Goal: Task Accomplishment & Management: Use online tool/utility

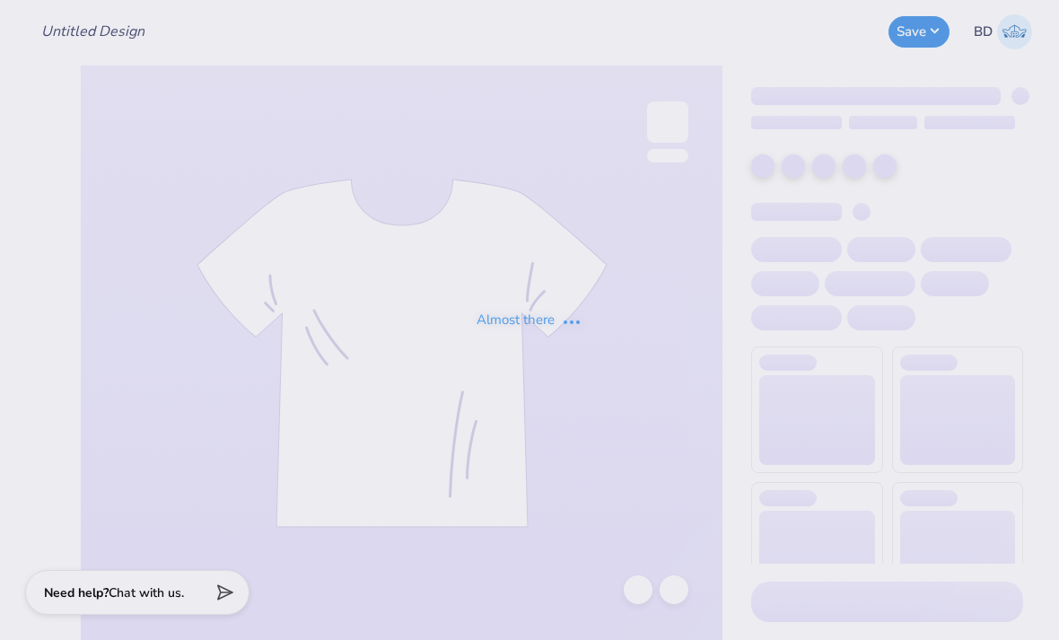
type input "[PERSON_NAME] : [GEOGRAPHIC_DATA]"
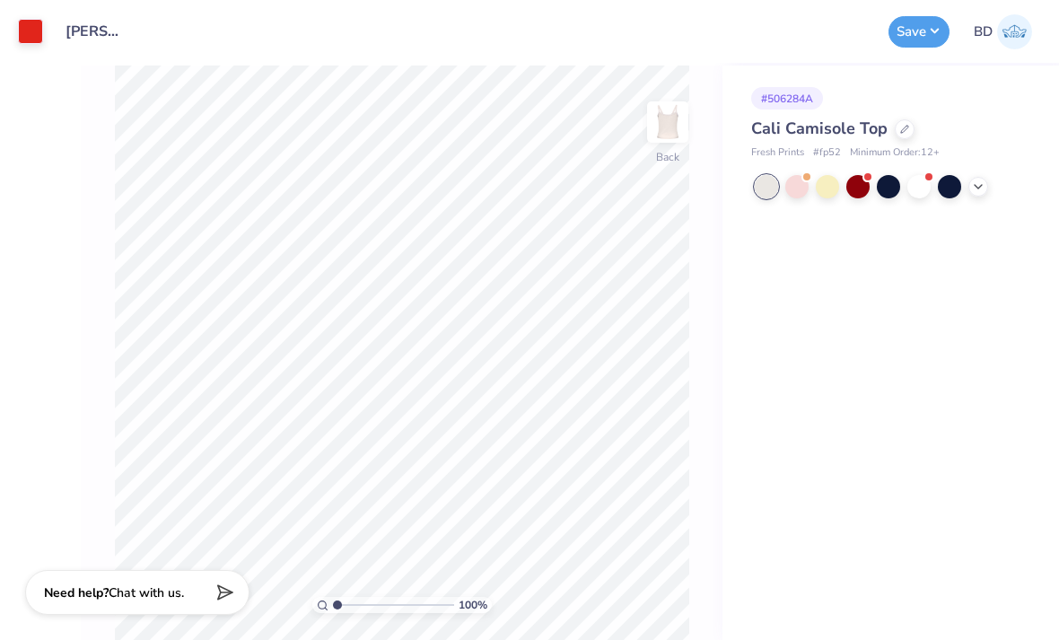
click at [905, 135] on div at bounding box center [905, 129] width 20 height 20
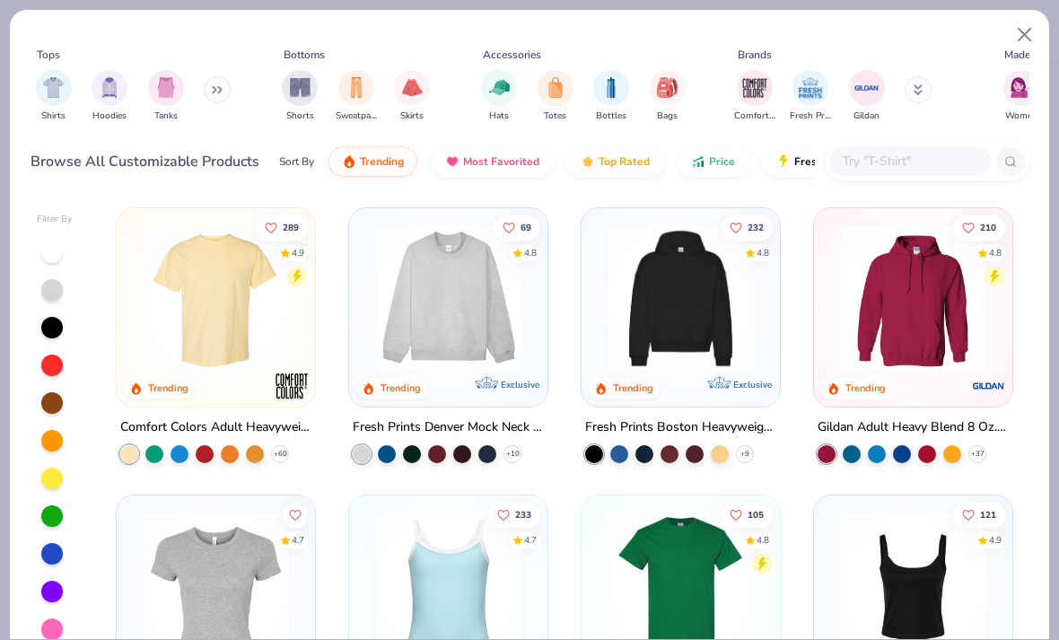
click at [170, 92] on img "filter for Tanks" at bounding box center [166, 87] width 20 height 21
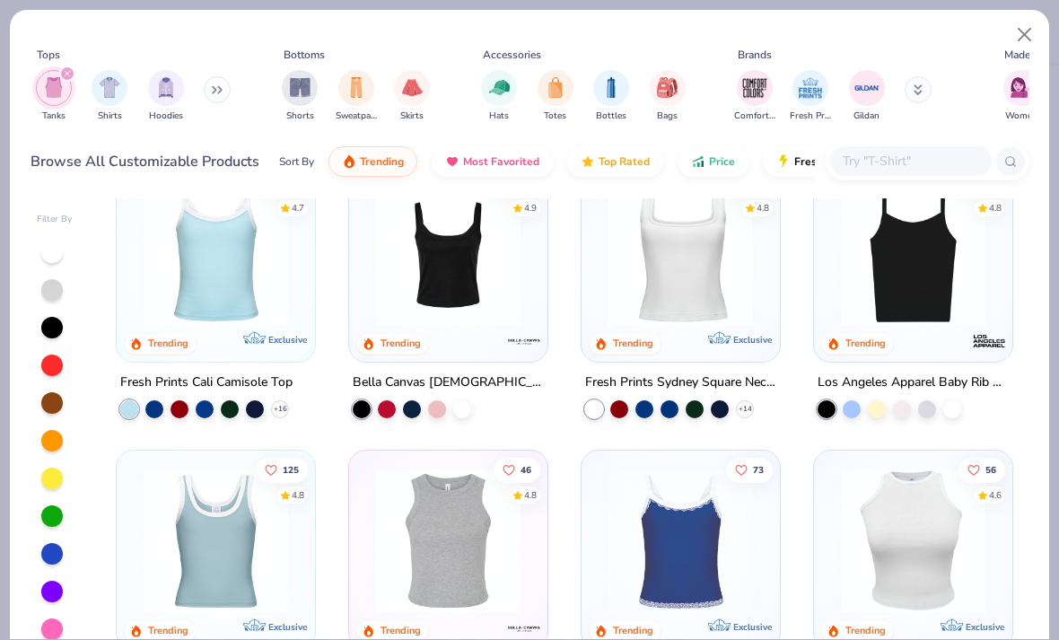
scroll to position [44, 0]
click at [960, 410] on div at bounding box center [952, 410] width 18 height 18
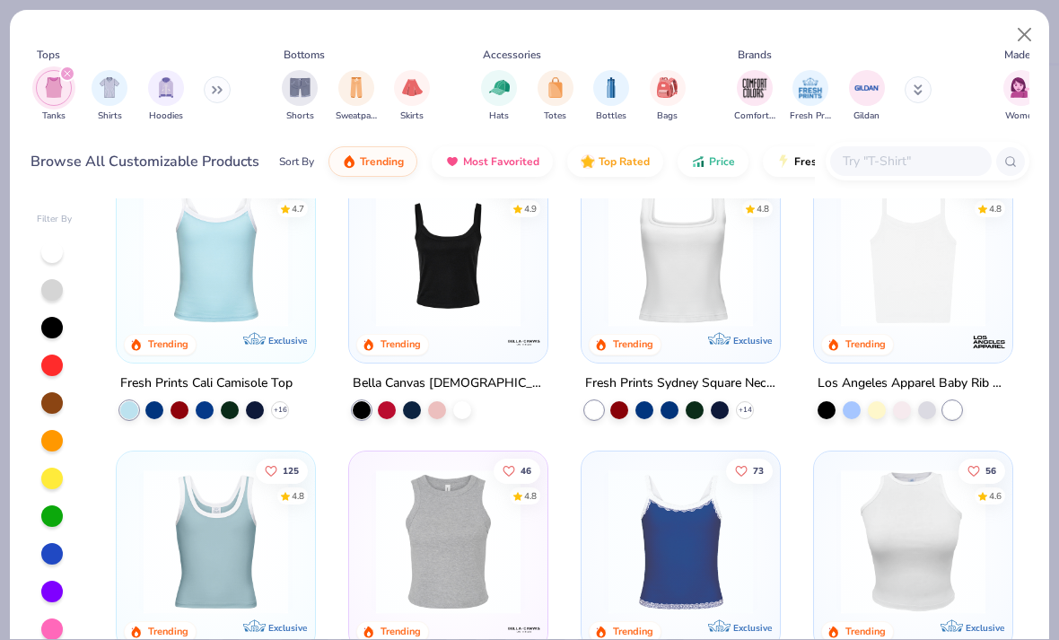
click at [947, 284] on img at bounding box center [913, 254] width 162 height 144
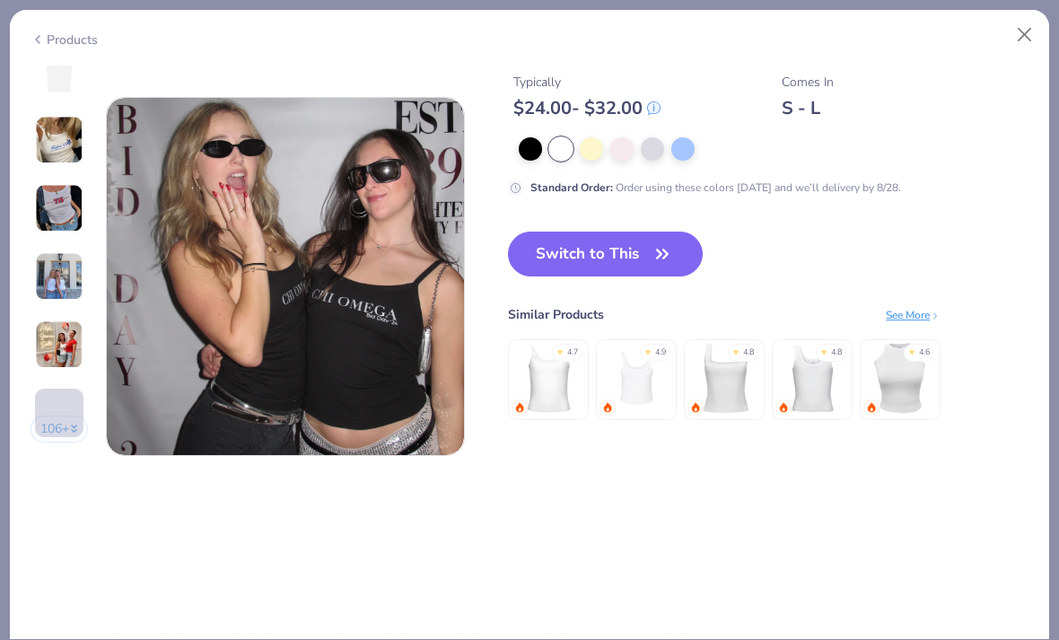
scroll to position [2372, 0]
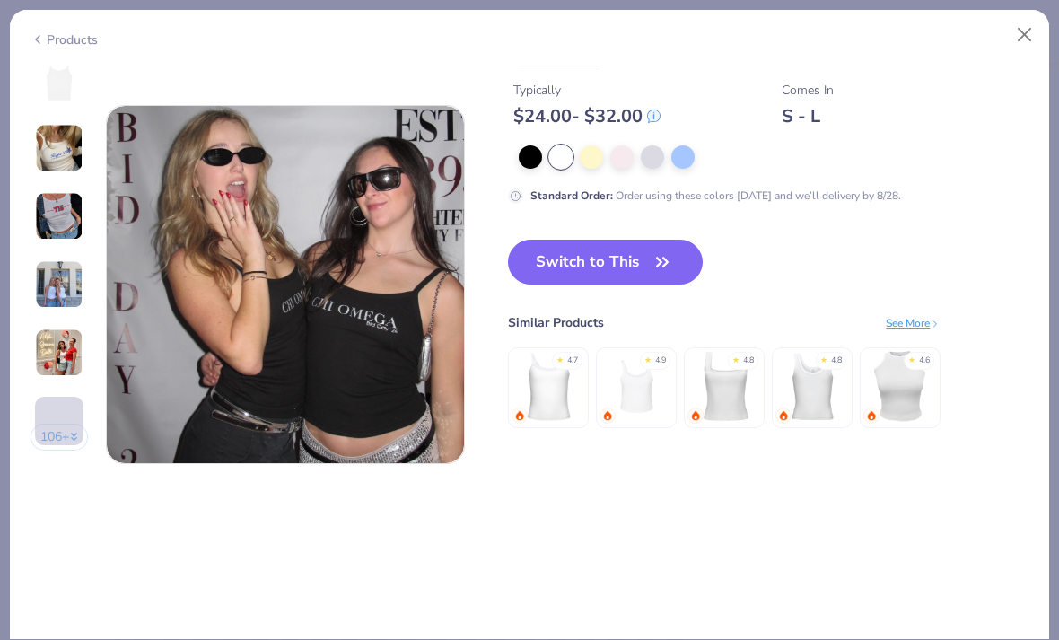
click at [663, 266] on icon "button" at bounding box center [662, 262] width 11 height 8
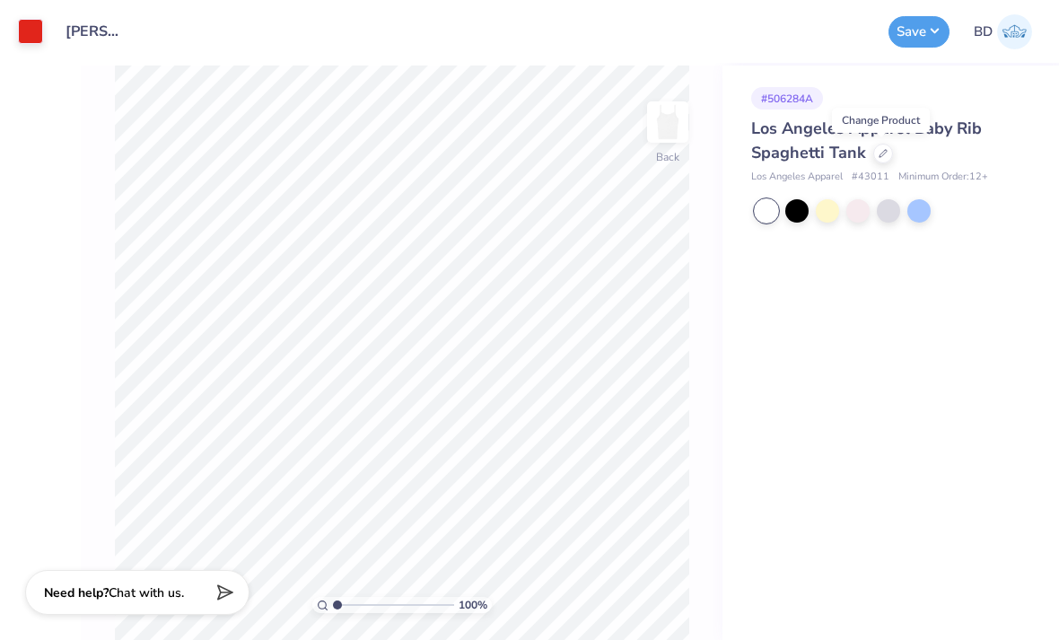
click at [998, 166] on div "Los Angeles Apparel Baby Rib Spaghetti Tank Los Angeles Apparel # 43011 Minimum…" at bounding box center [887, 151] width 272 height 68
click at [921, 41] on button "Save" at bounding box center [918, 31] width 61 height 31
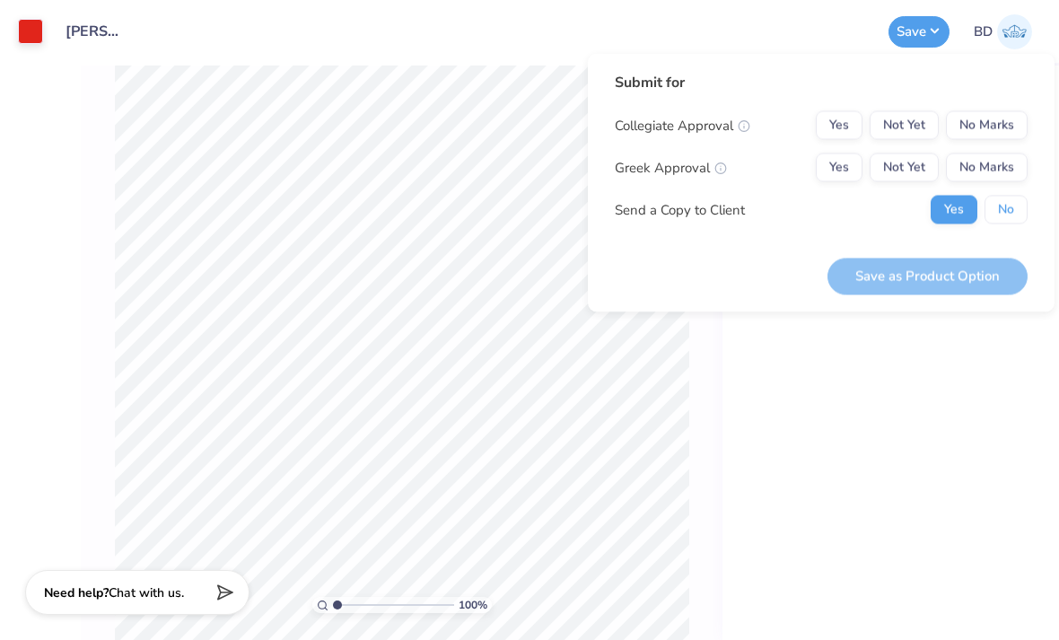
click at [1009, 207] on button "No" at bounding box center [1005, 210] width 43 height 29
click at [997, 124] on button "No Marks" at bounding box center [987, 125] width 82 height 29
click at [913, 181] on button "Not Yet" at bounding box center [903, 167] width 69 height 29
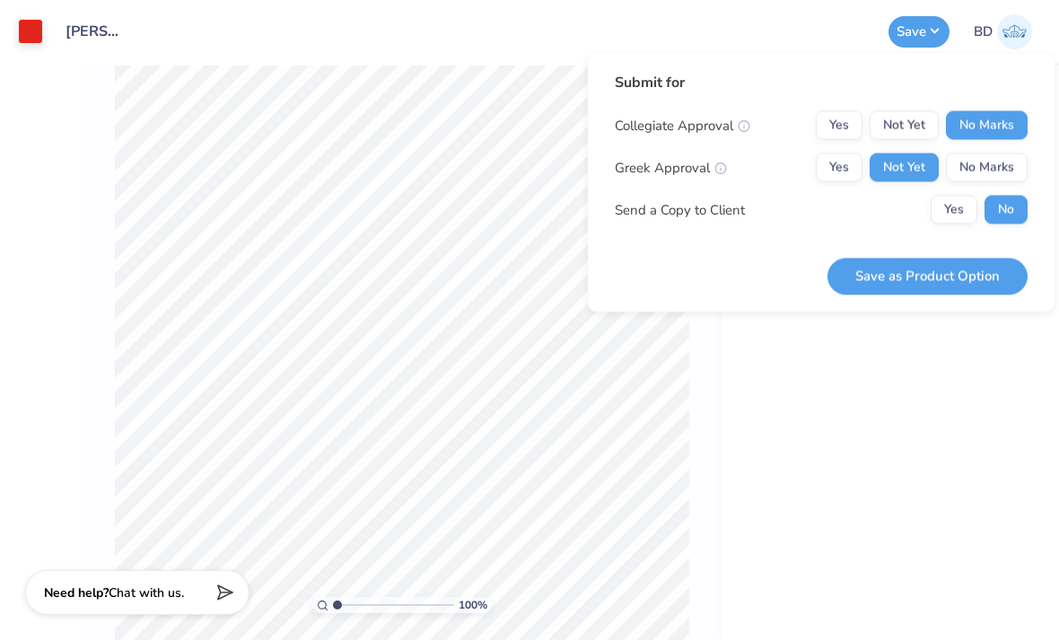
click at [938, 274] on button "Save as Product Option" at bounding box center [927, 276] width 200 height 37
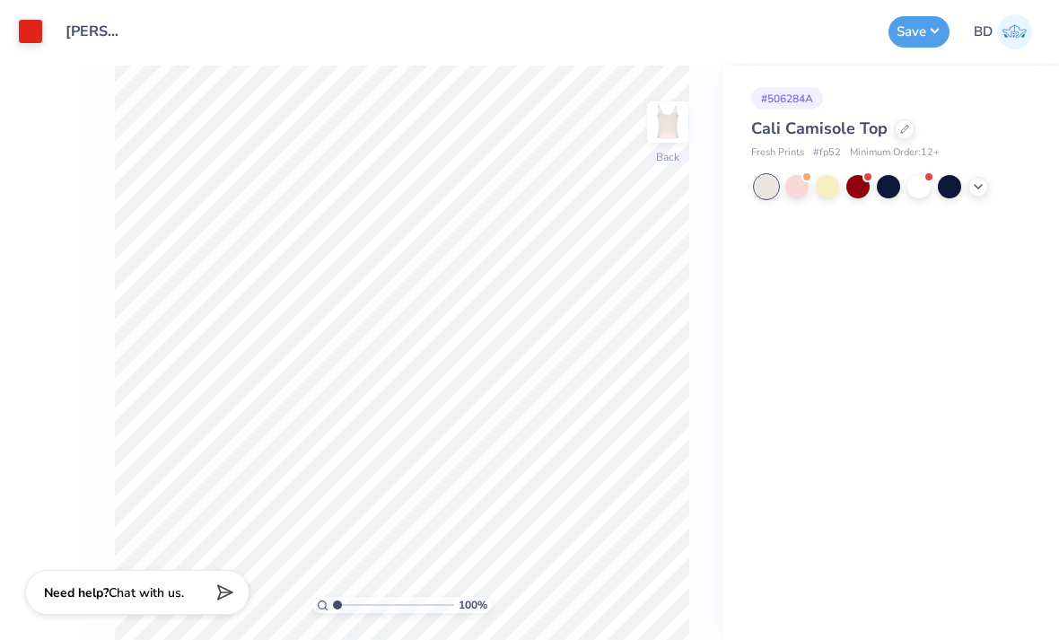
click at [902, 131] on icon at bounding box center [904, 129] width 9 height 9
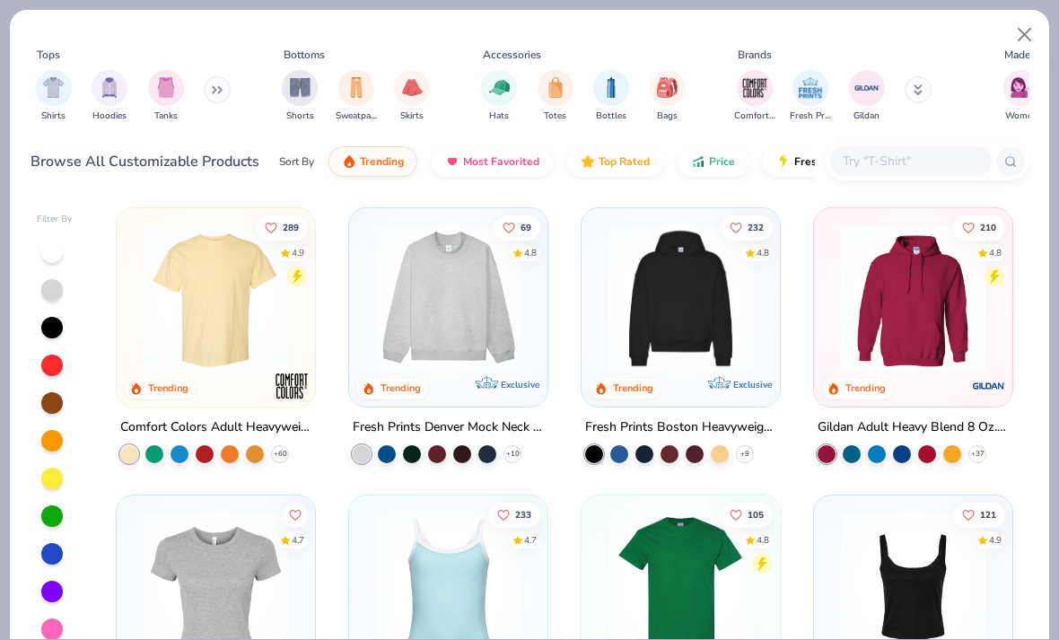
click at [156, 83] on img "filter for Tanks" at bounding box center [166, 87] width 20 height 21
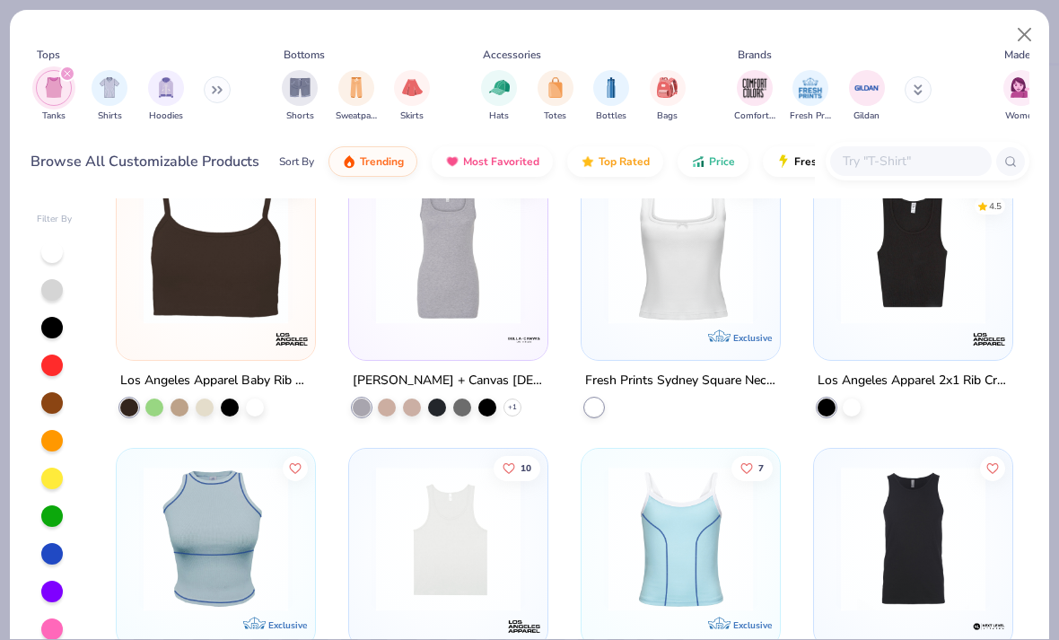
scroll to position [894, 0]
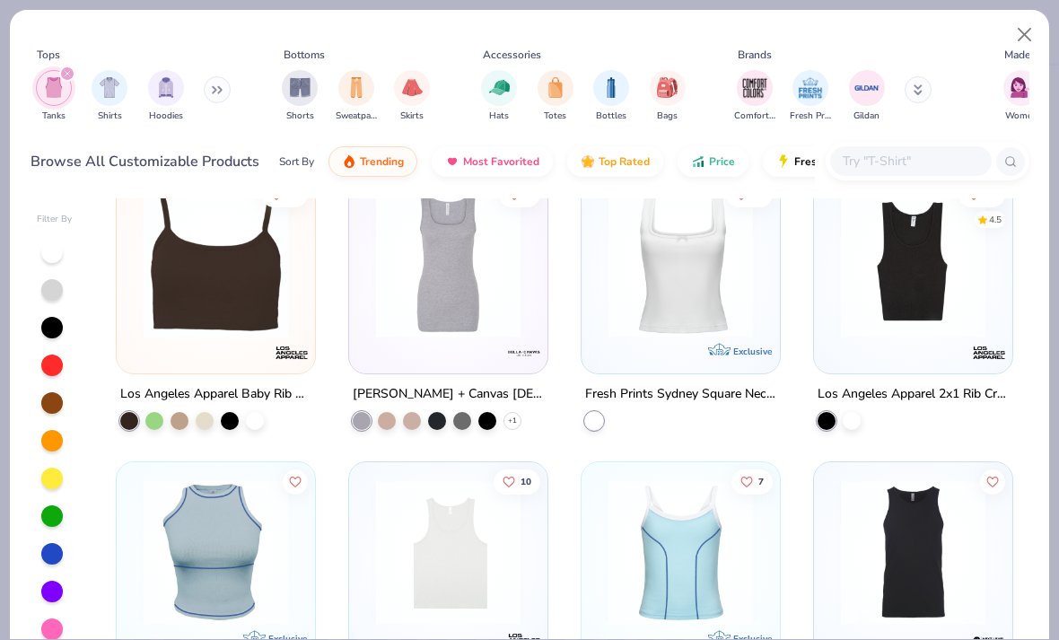
click at [636, 301] on img at bounding box center [680, 265] width 162 height 144
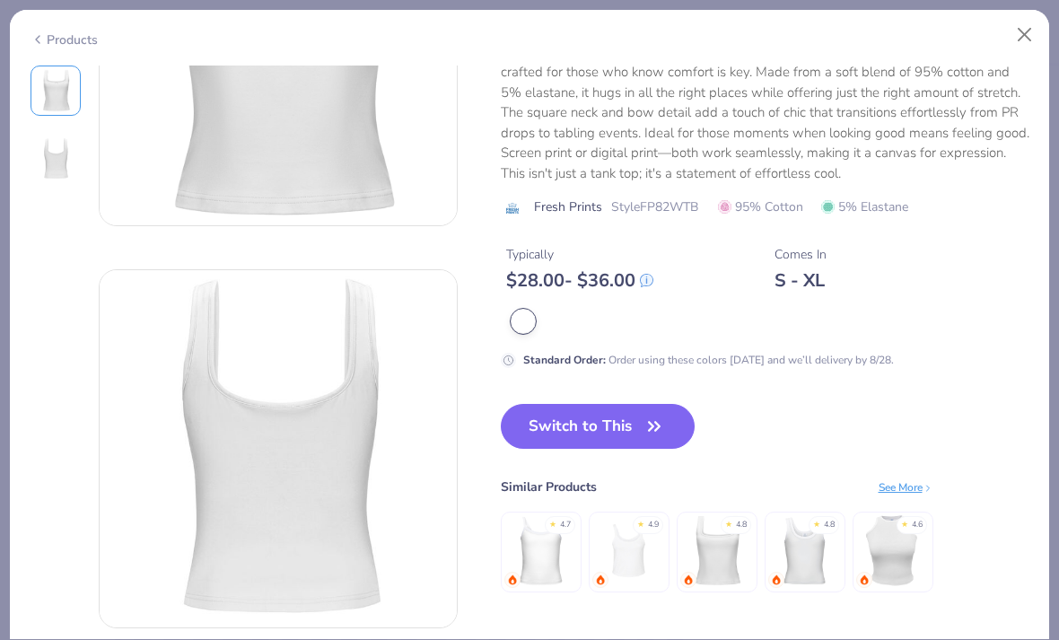
scroll to position [231, 0]
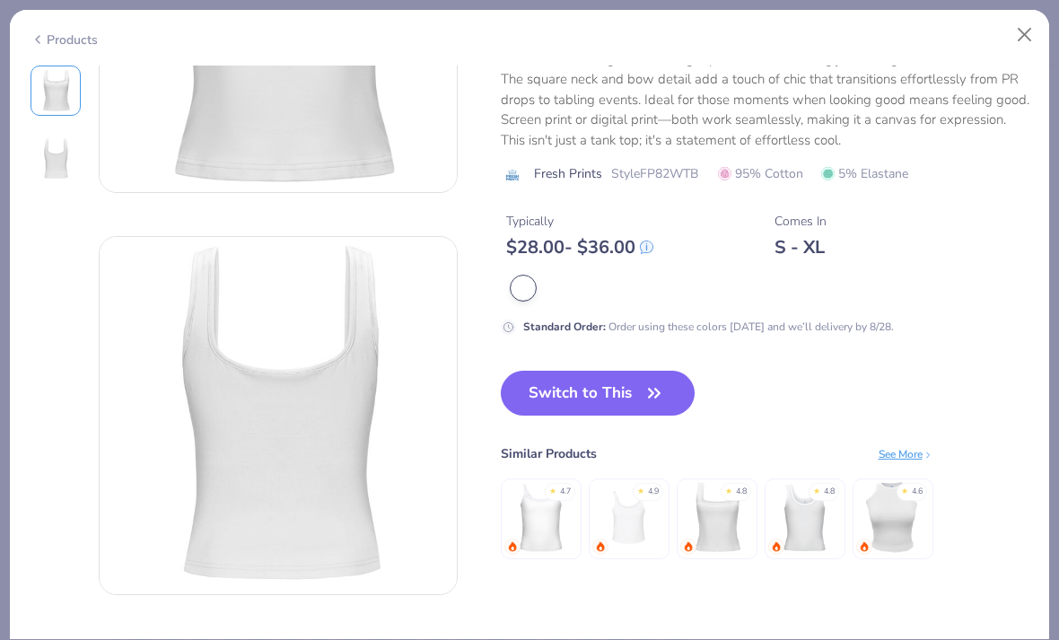
click at [616, 399] on button "Switch to This" at bounding box center [598, 393] width 195 height 45
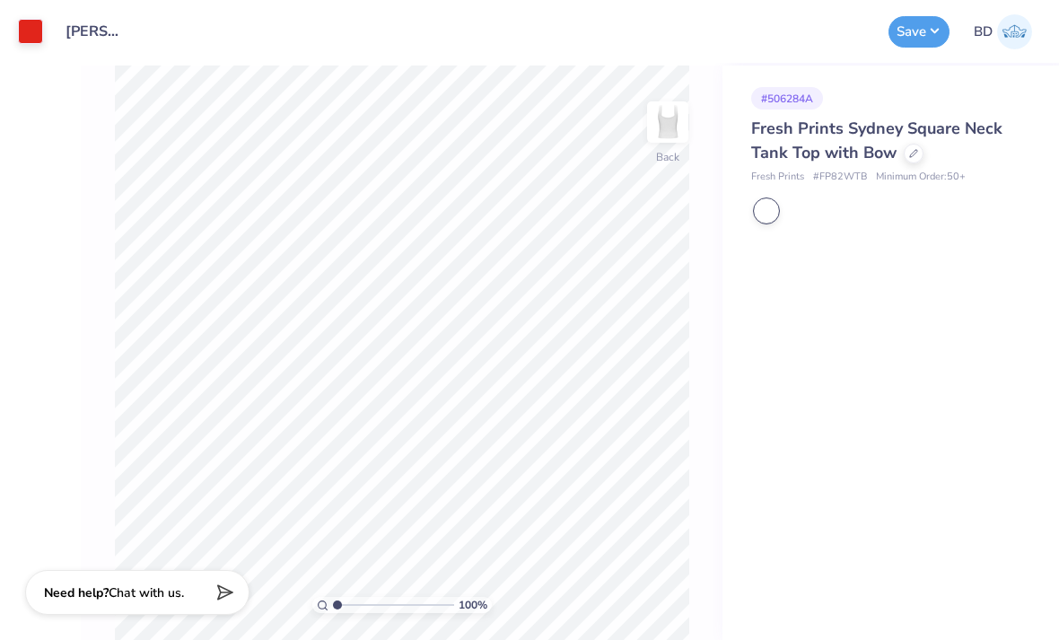
click at [932, 30] on button "Save" at bounding box center [918, 31] width 61 height 31
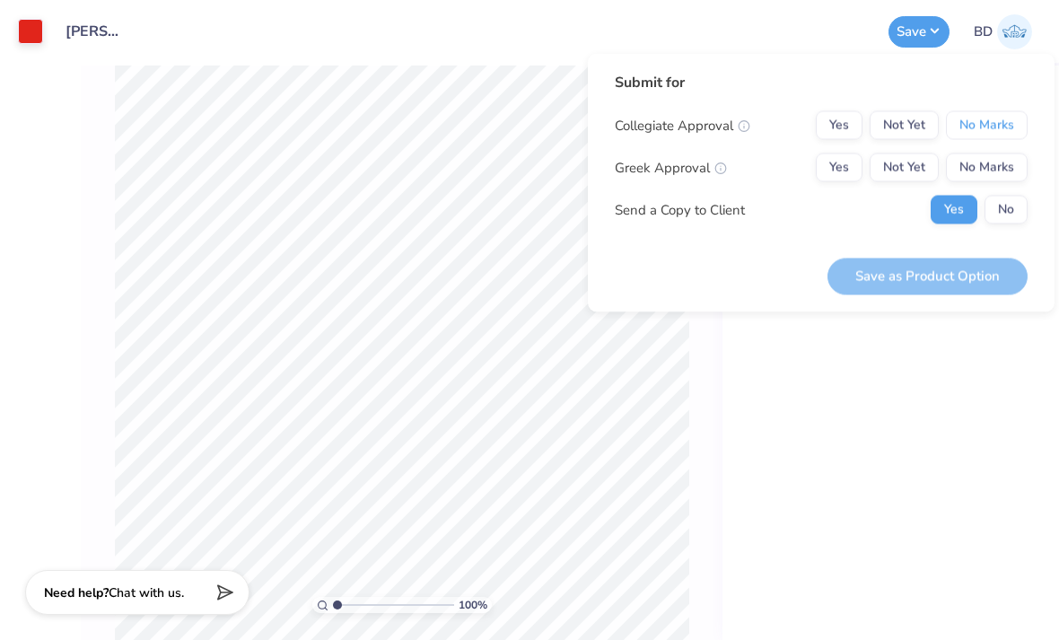
click at [996, 119] on button "No Marks" at bounding box center [987, 125] width 82 height 29
click at [910, 163] on button "Not Yet" at bounding box center [903, 167] width 69 height 29
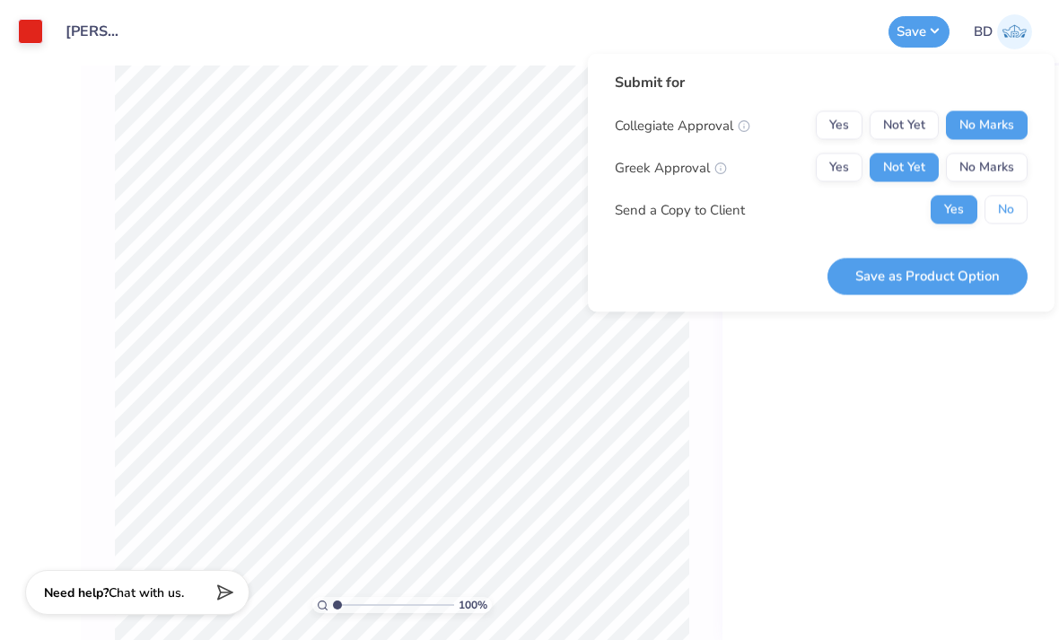
click at [1008, 223] on button "No" at bounding box center [1005, 210] width 43 height 29
click at [982, 270] on button "Save as Product Option" at bounding box center [927, 276] width 200 height 37
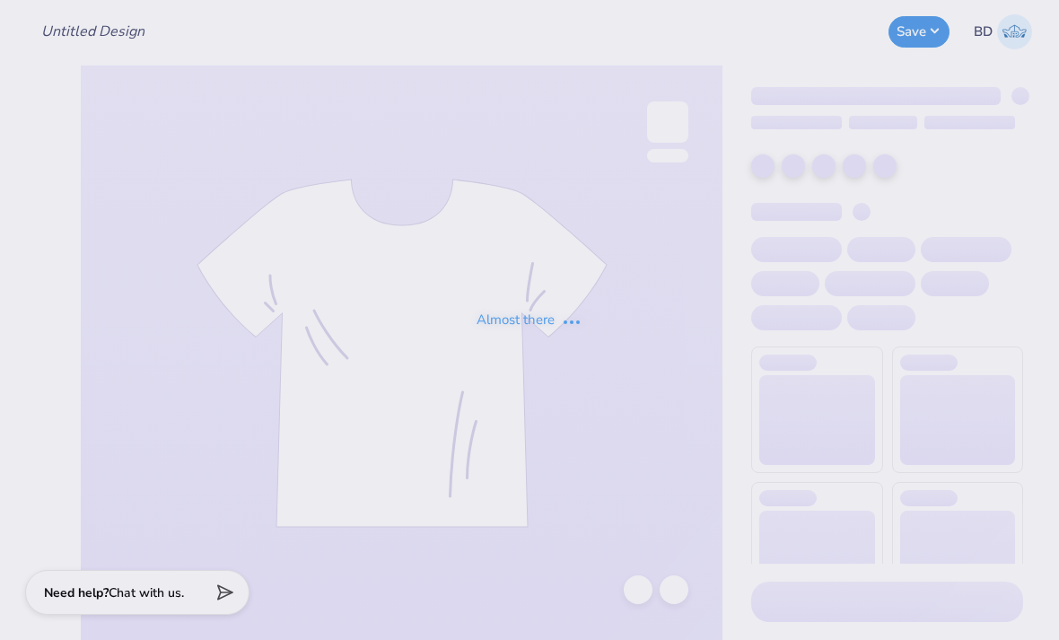
type input "[PERSON_NAME] : [GEOGRAPHIC_DATA]"
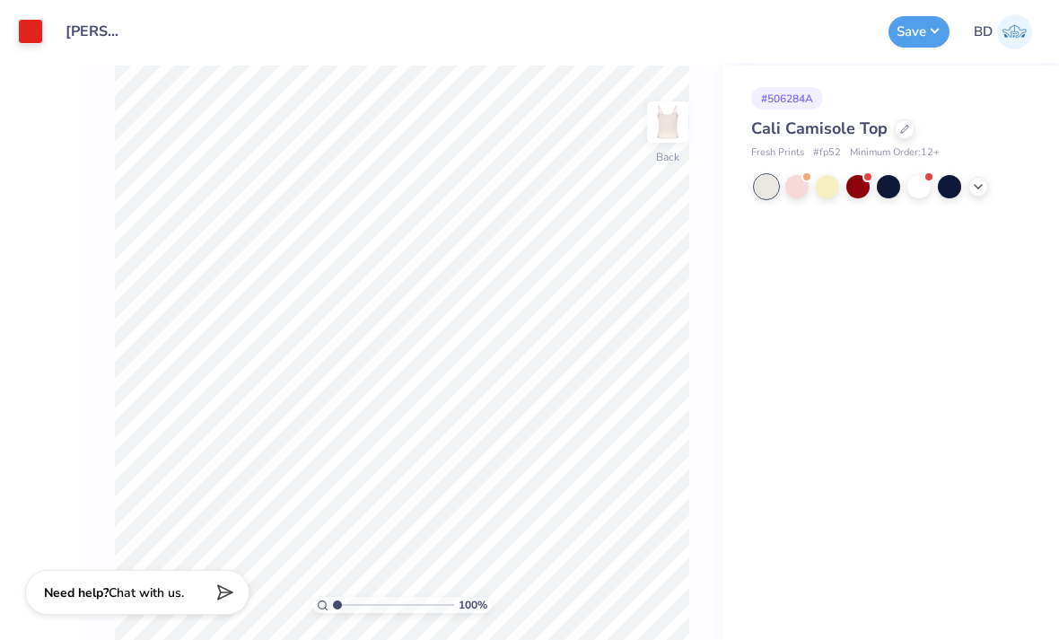
click at [900, 130] on icon at bounding box center [904, 129] width 9 height 9
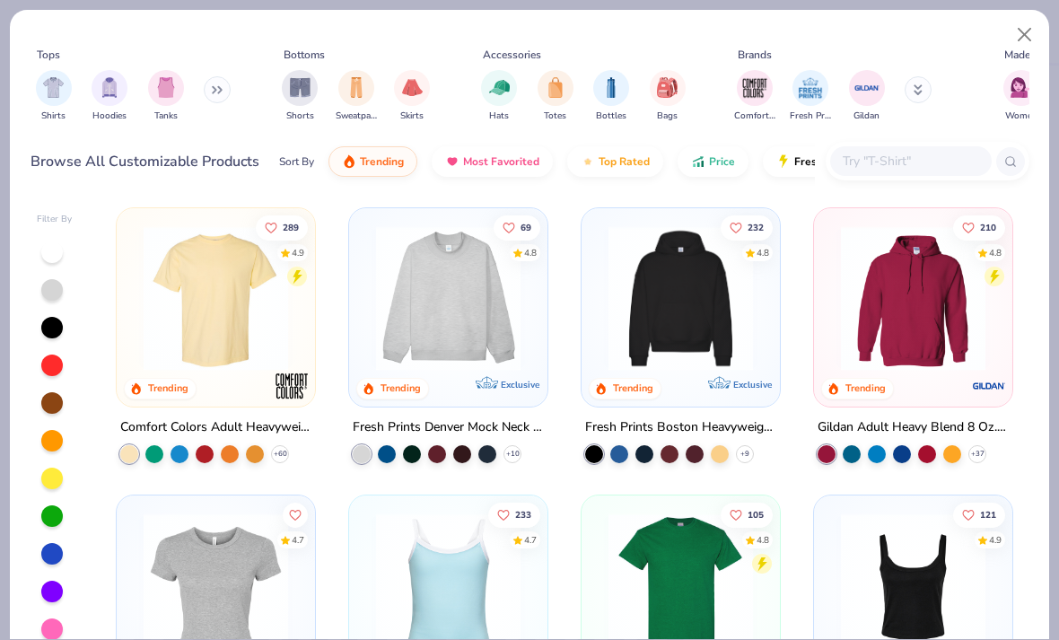
click at [175, 87] on img "filter for Tanks" at bounding box center [166, 87] width 20 height 21
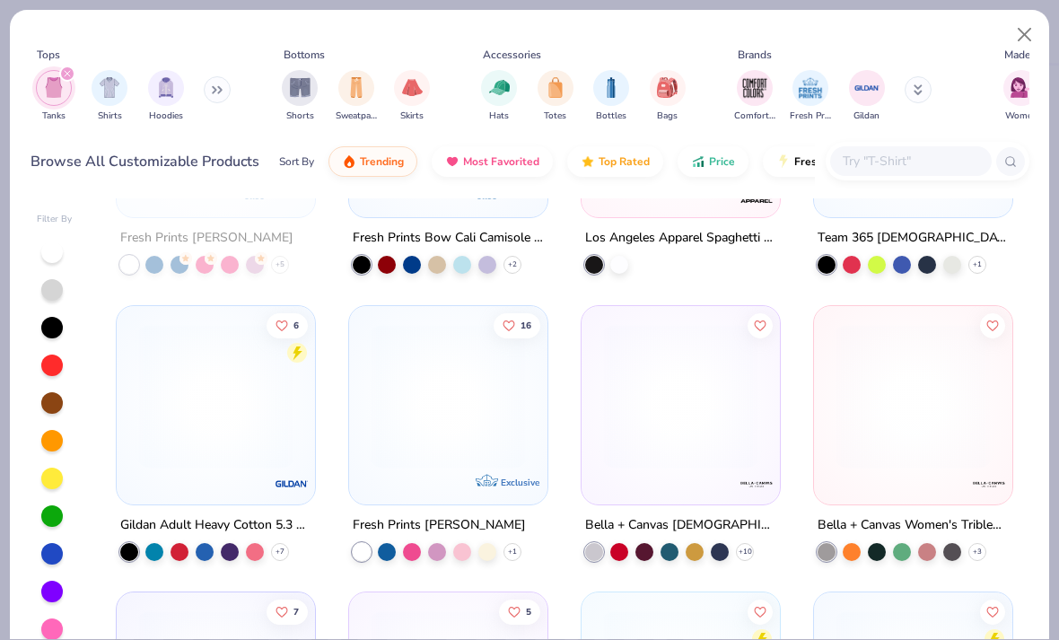
scroll to position [1522, 0]
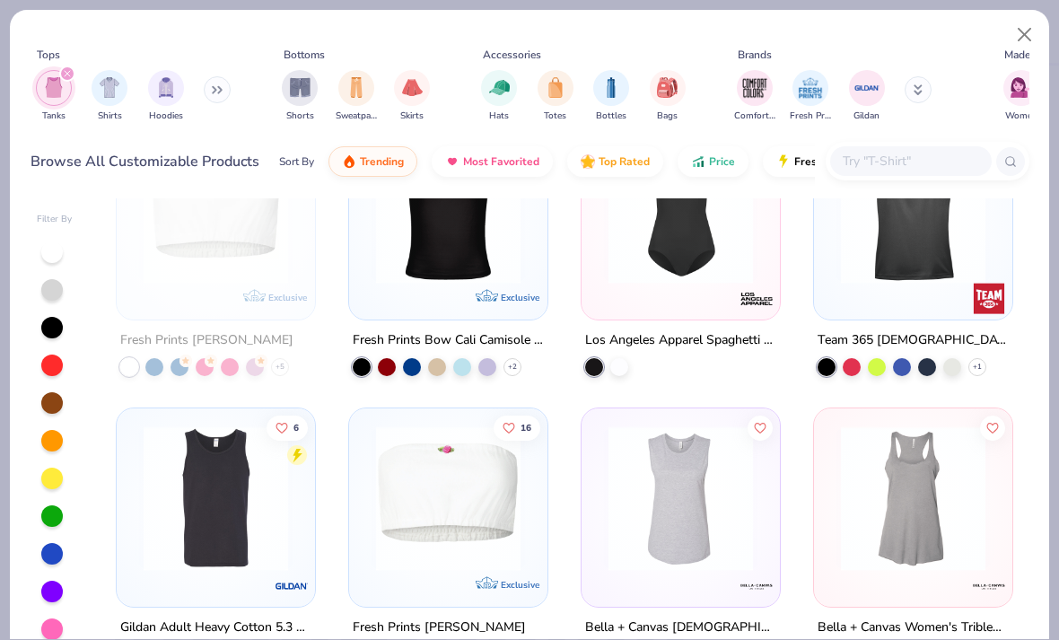
click at [0, 0] on icon at bounding box center [0, 0] width 0 height 0
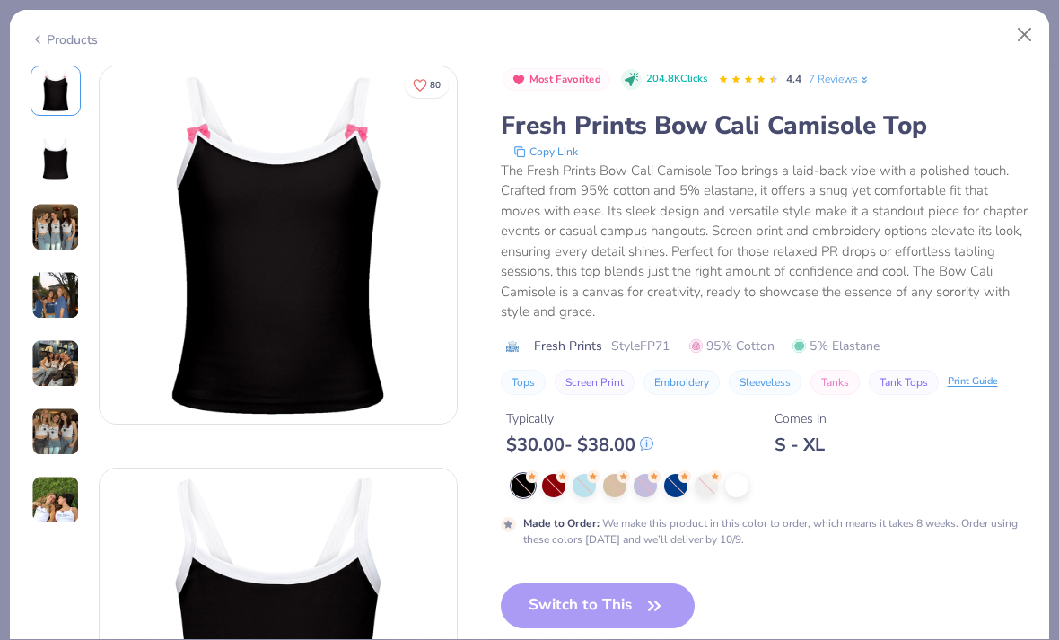
click at [736, 474] on div at bounding box center [736, 485] width 23 height 23
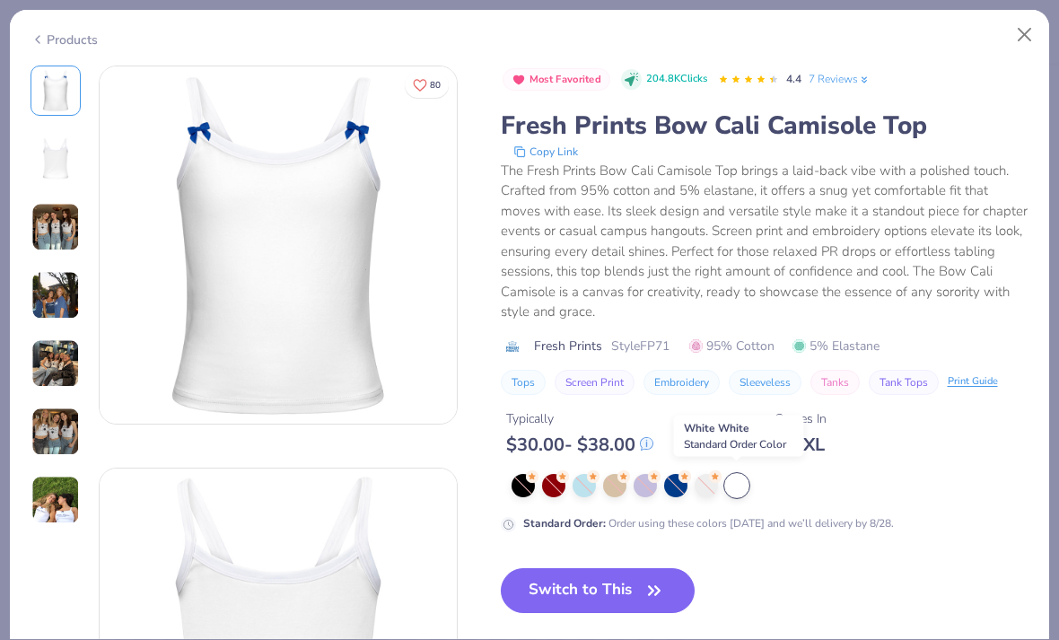
click at [924, 427] on div "Typically $ 30.00 - $ 38.00 Comes In S - XL" at bounding box center [765, 425] width 528 height 61
click at [833, 449] on div "Typically $ 30.00 - $ 38.00 Comes In S - XL" at bounding box center [765, 425] width 528 height 61
click at [635, 598] on button "Switch to This" at bounding box center [598, 590] width 195 height 45
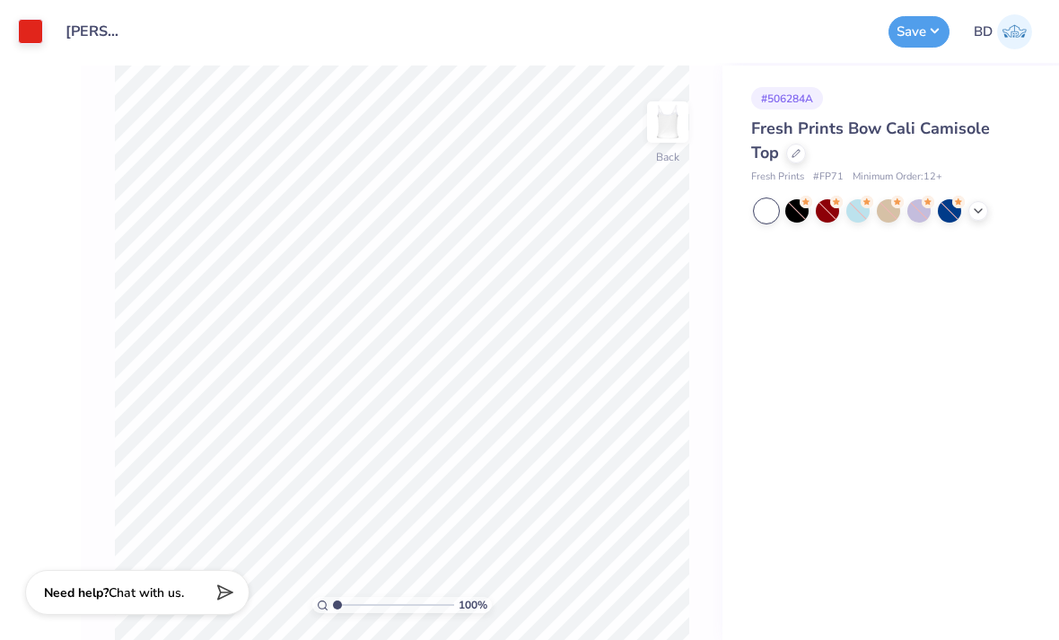
click at [812, 202] on circle at bounding box center [805, 202] width 13 height 13
click at [775, 199] on div at bounding box center [766, 210] width 23 height 23
click at [768, 205] on div at bounding box center [766, 210] width 23 height 23
click at [982, 214] on icon at bounding box center [978, 211] width 14 height 14
click at [914, 33] on button "Save" at bounding box center [918, 31] width 61 height 31
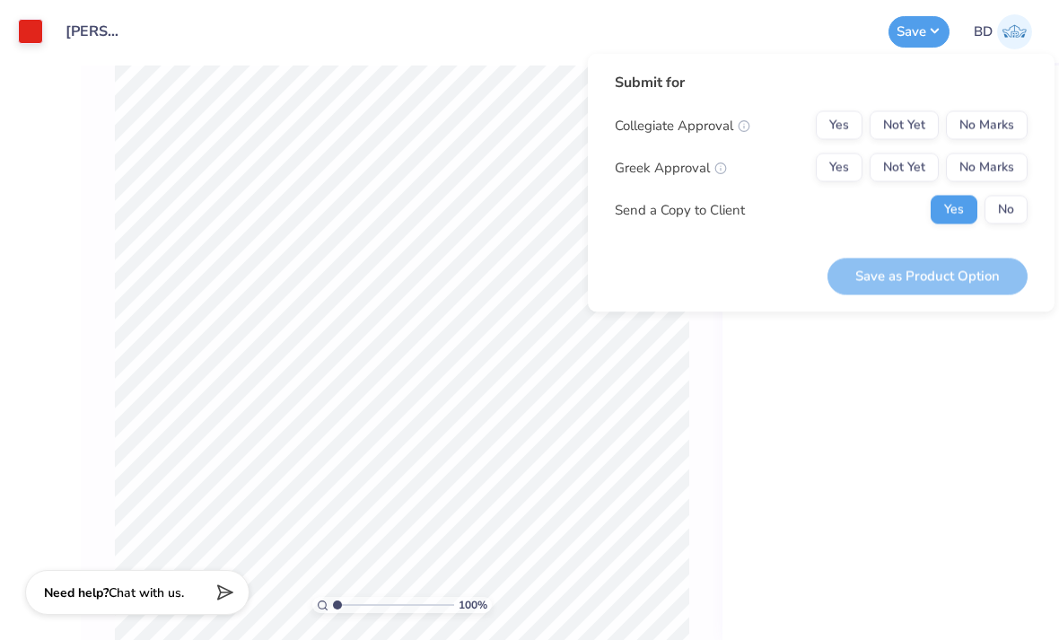
click at [1010, 204] on button "No" at bounding box center [1005, 210] width 43 height 29
click at [992, 122] on button "No Marks" at bounding box center [987, 125] width 82 height 29
click at [919, 172] on button "Not Yet" at bounding box center [903, 167] width 69 height 29
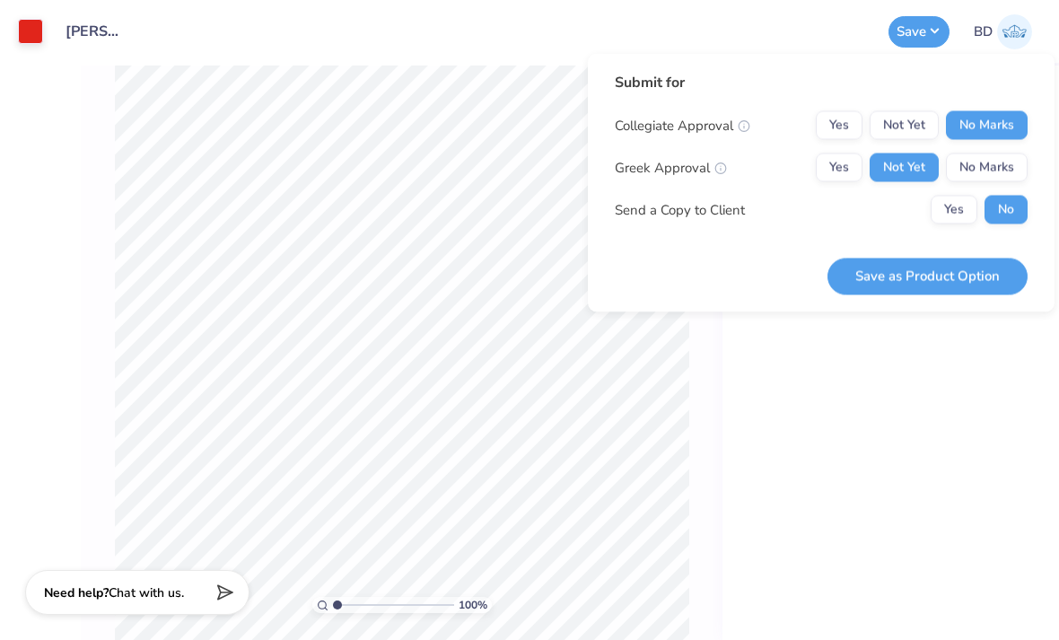
click at [991, 274] on button "Save as Product Option" at bounding box center [927, 276] width 200 height 37
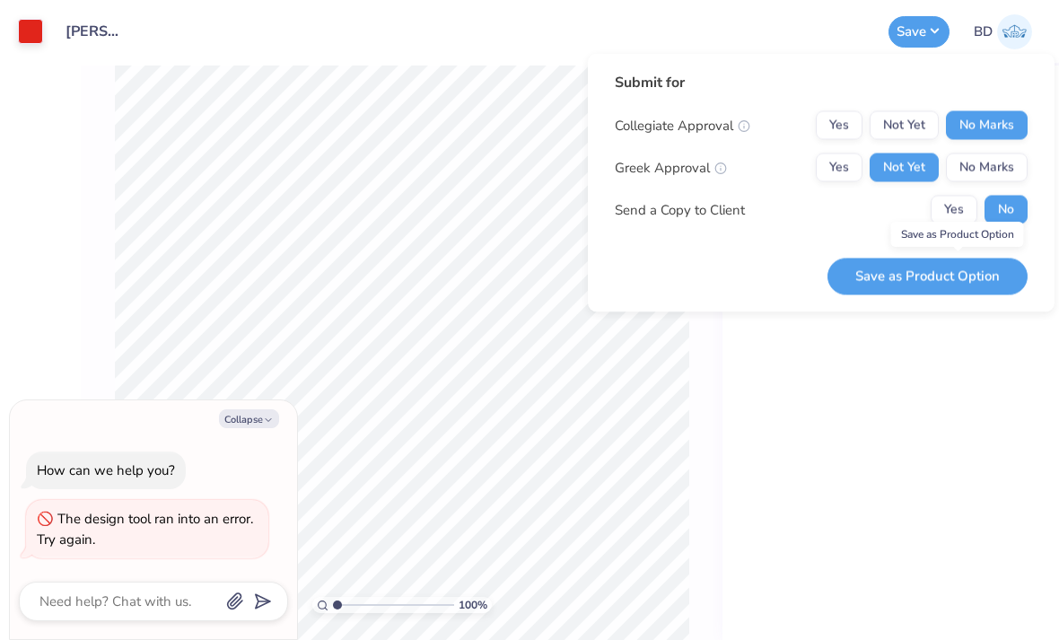
click at [970, 281] on button "Save as Product Option" at bounding box center [927, 276] width 200 height 37
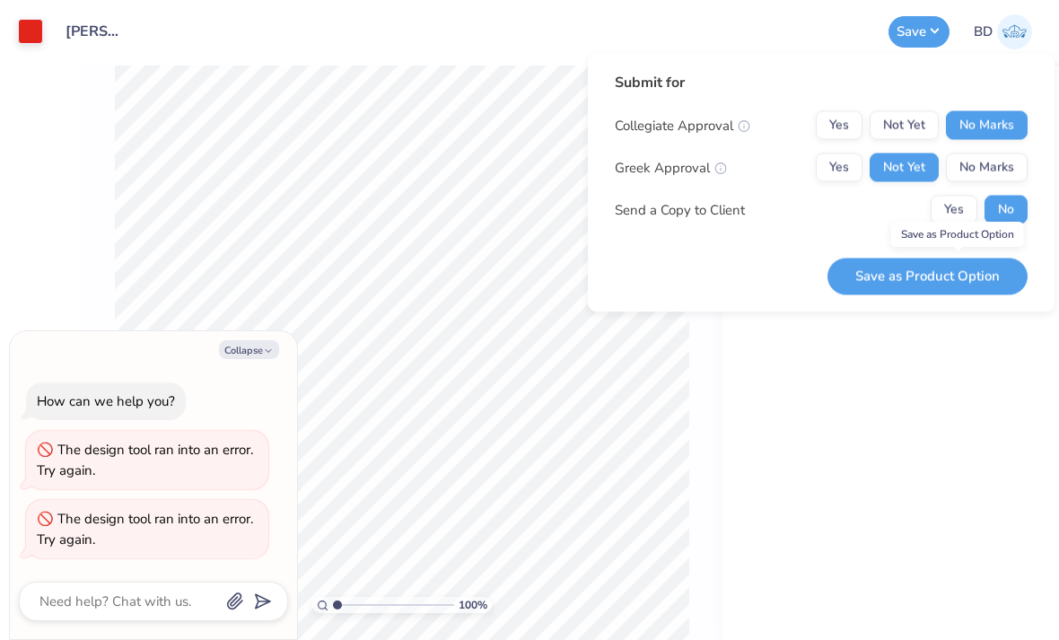
click at [236, 349] on button "Collapse" at bounding box center [249, 349] width 60 height 19
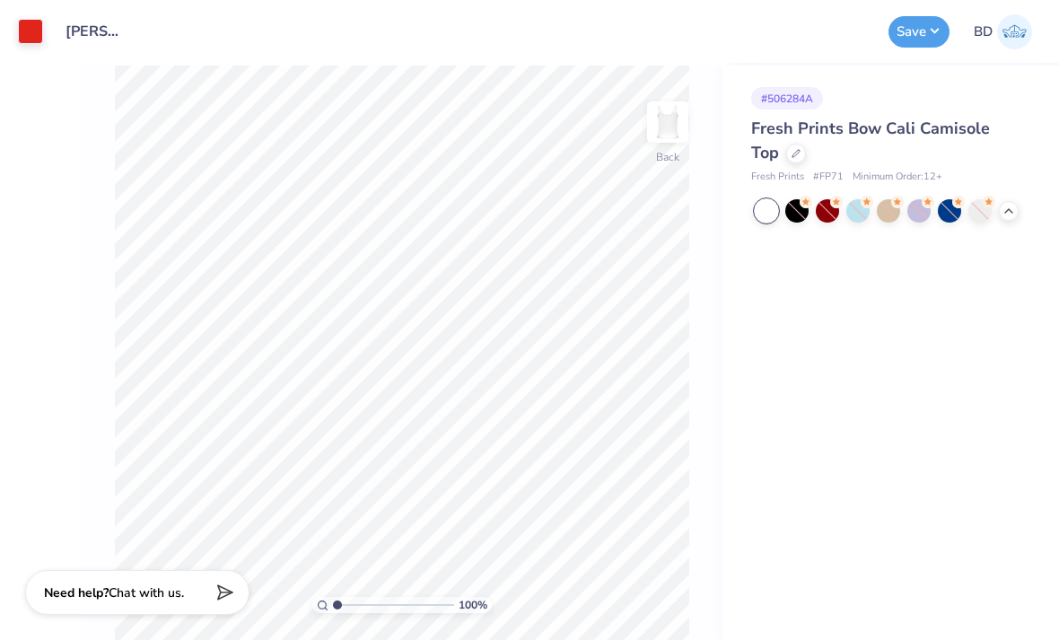
click at [929, 39] on button "Save" at bounding box center [918, 31] width 61 height 31
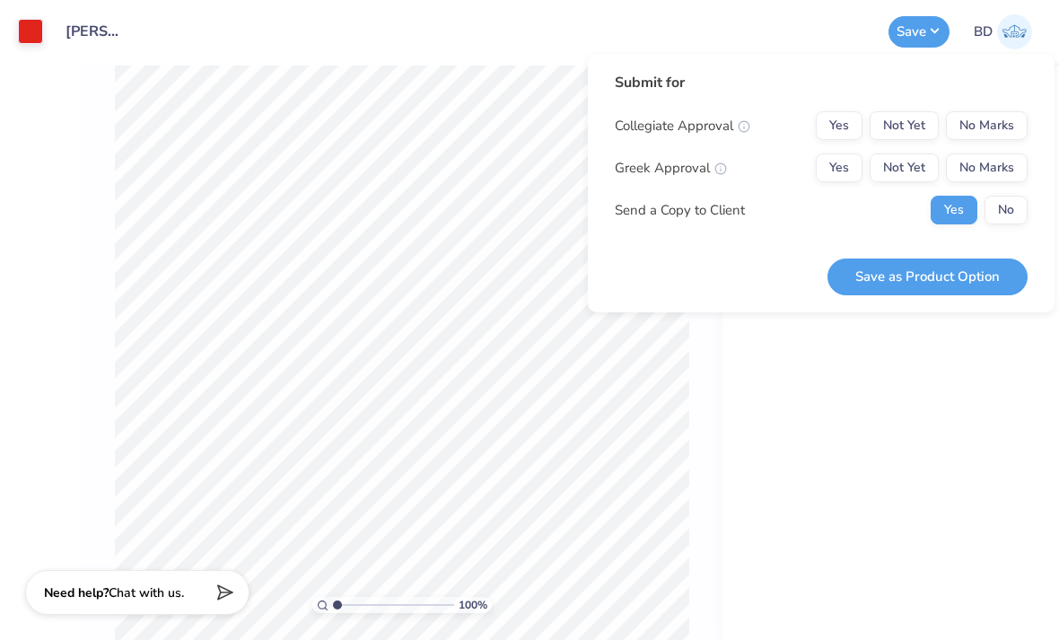
click at [1005, 132] on button "No Marks" at bounding box center [987, 125] width 82 height 29
click at [1012, 211] on button "No" at bounding box center [1005, 210] width 43 height 29
click at [913, 176] on button "Not Yet" at bounding box center [903, 167] width 69 height 29
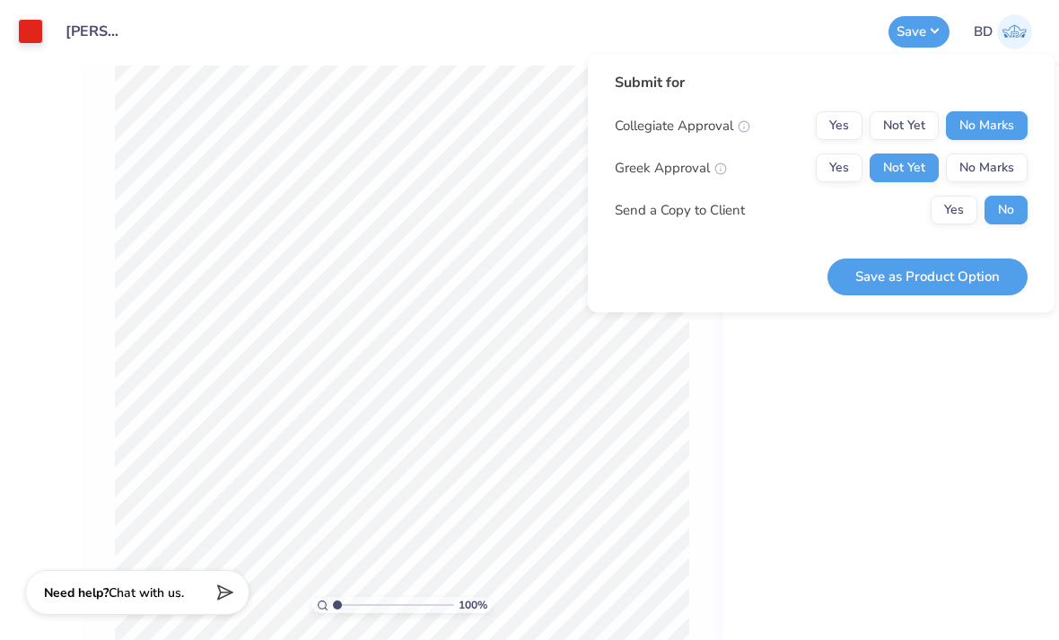
click at [971, 290] on button "Save as Product Option" at bounding box center [927, 276] width 200 height 37
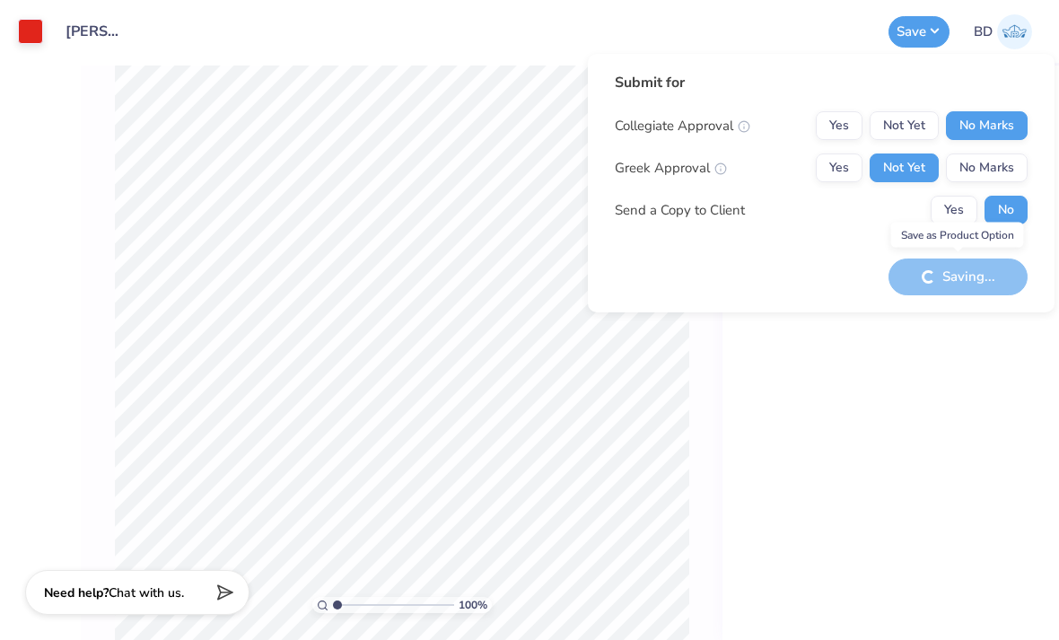
click at [56, 290] on div "Art colors Design Title Sophia Sfiroudis : Georgetown University Save BD Image …" at bounding box center [529, 320] width 1059 height 640
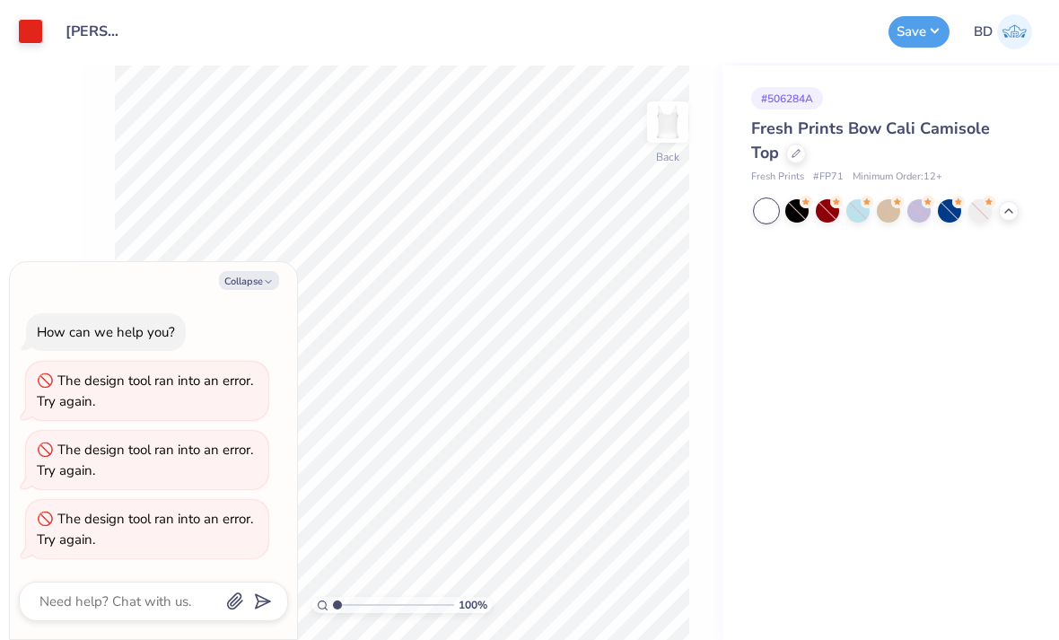
click at [238, 277] on button "Collapse" at bounding box center [249, 280] width 60 height 19
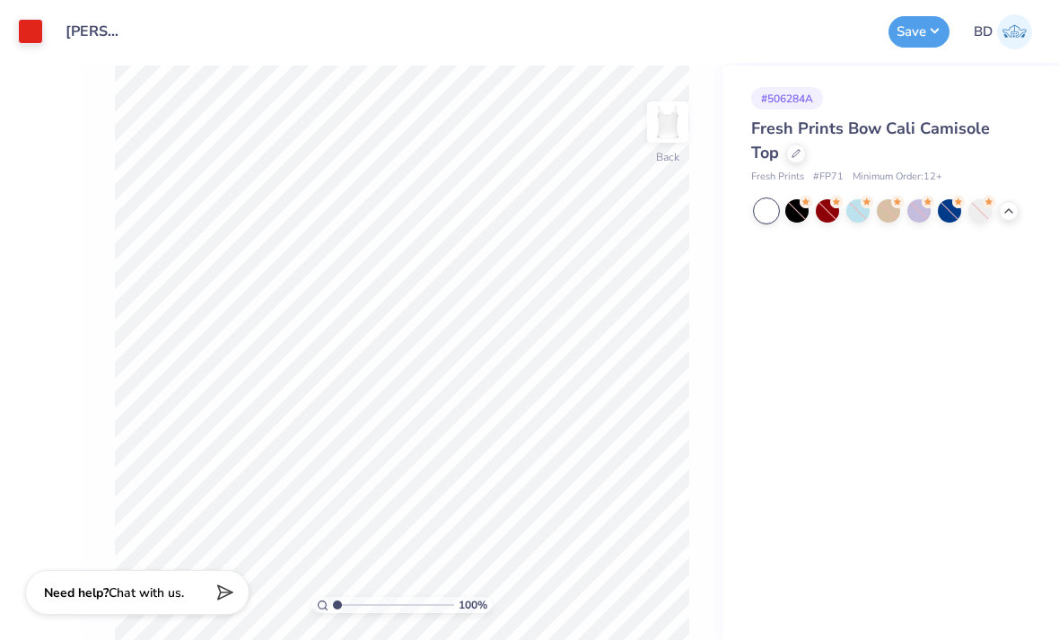
click at [933, 35] on button "Save" at bounding box center [918, 31] width 61 height 31
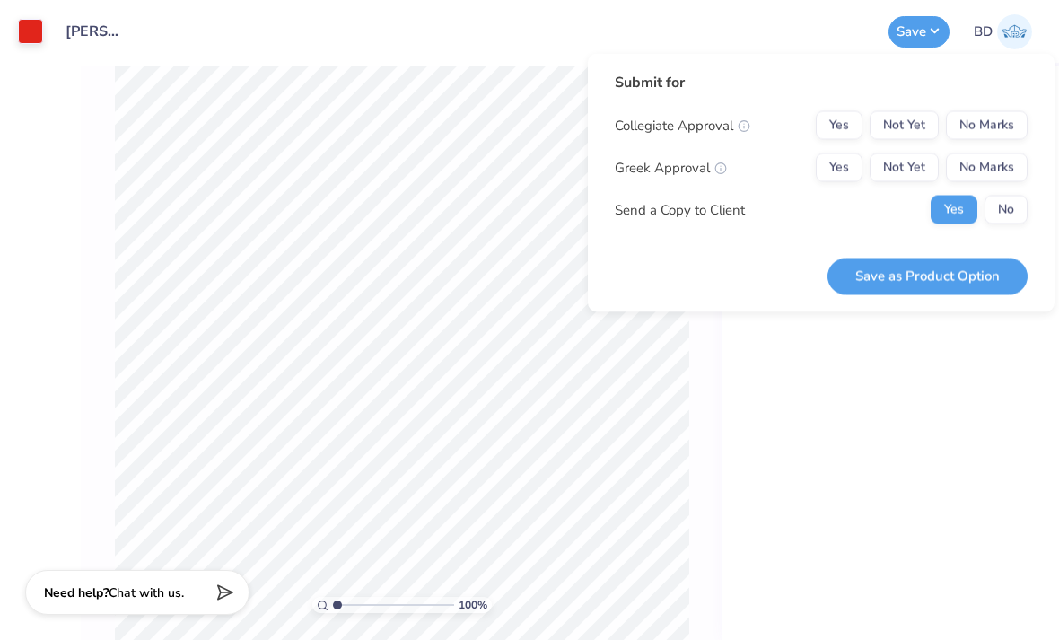
click at [990, 127] on button "No Marks" at bounding box center [987, 125] width 82 height 29
click at [925, 170] on button "Not Yet" at bounding box center [903, 167] width 69 height 29
click at [1010, 202] on button "No" at bounding box center [1005, 210] width 43 height 29
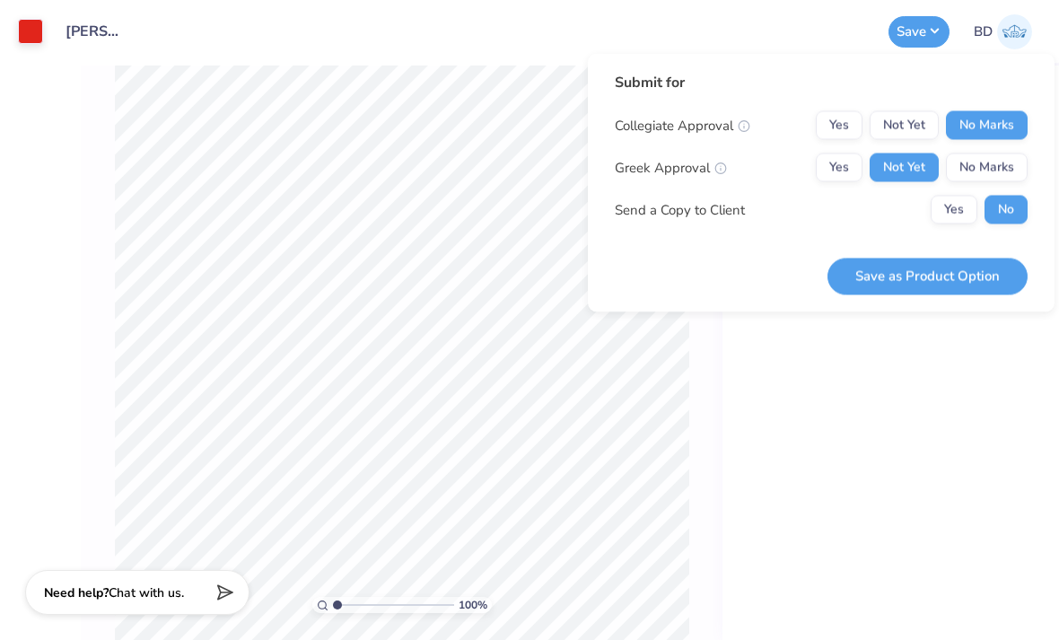
click at [982, 274] on button "Save as Product Option" at bounding box center [927, 276] width 200 height 37
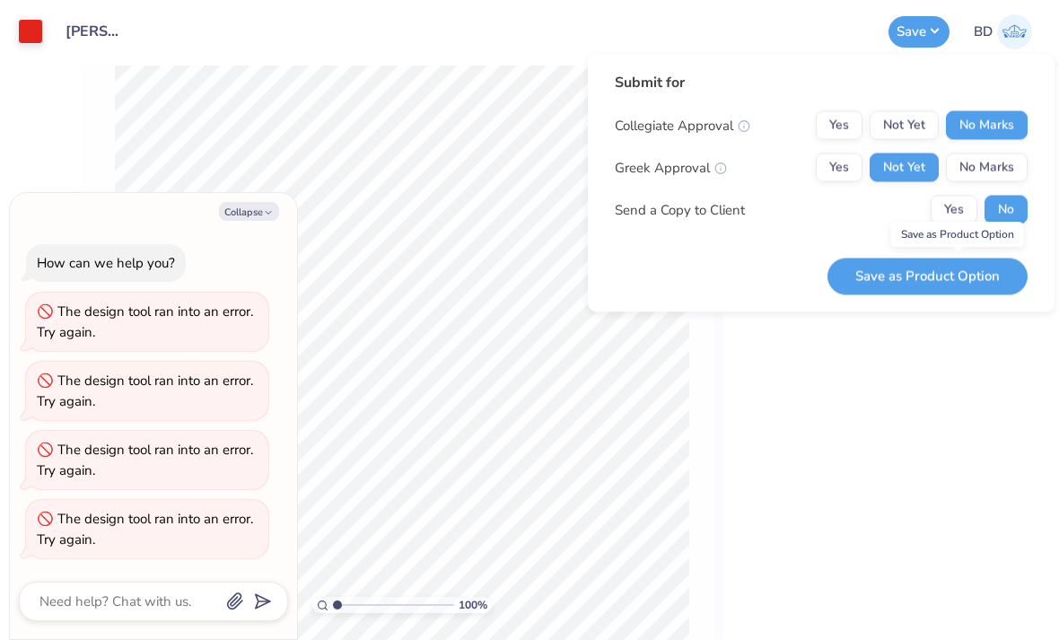
click at [247, 219] on button "Collapse" at bounding box center [249, 211] width 60 height 19
type textarea "x"
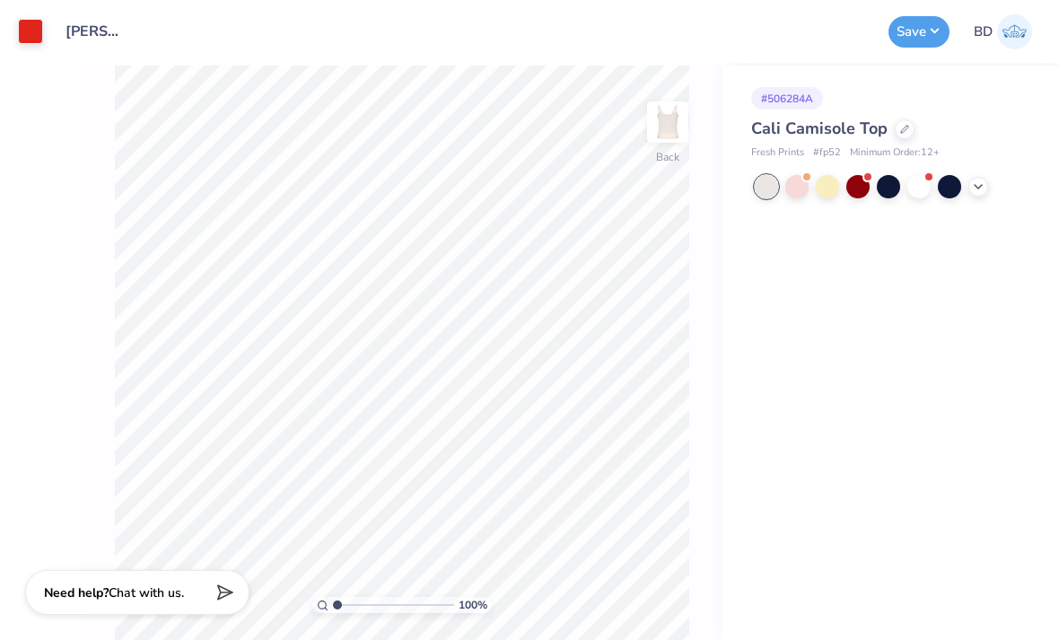
click at [900, 128] on icon at bounding box center [904, 129] width 9 height 9
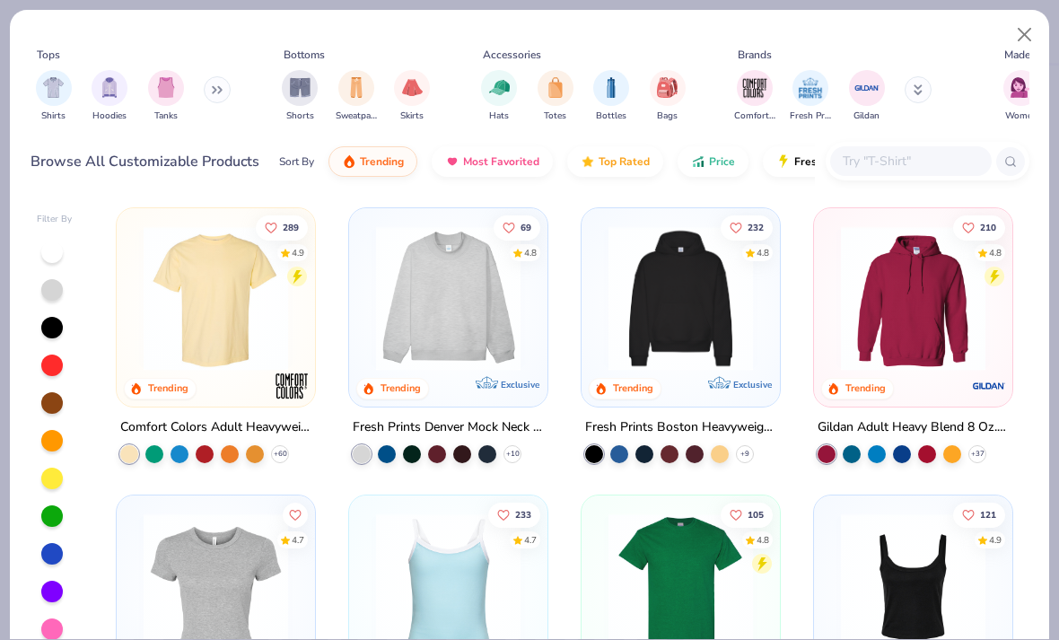
click at [57, 79] on img "filter for Shirts" at bounding box center [53, 87] width 21 height 21
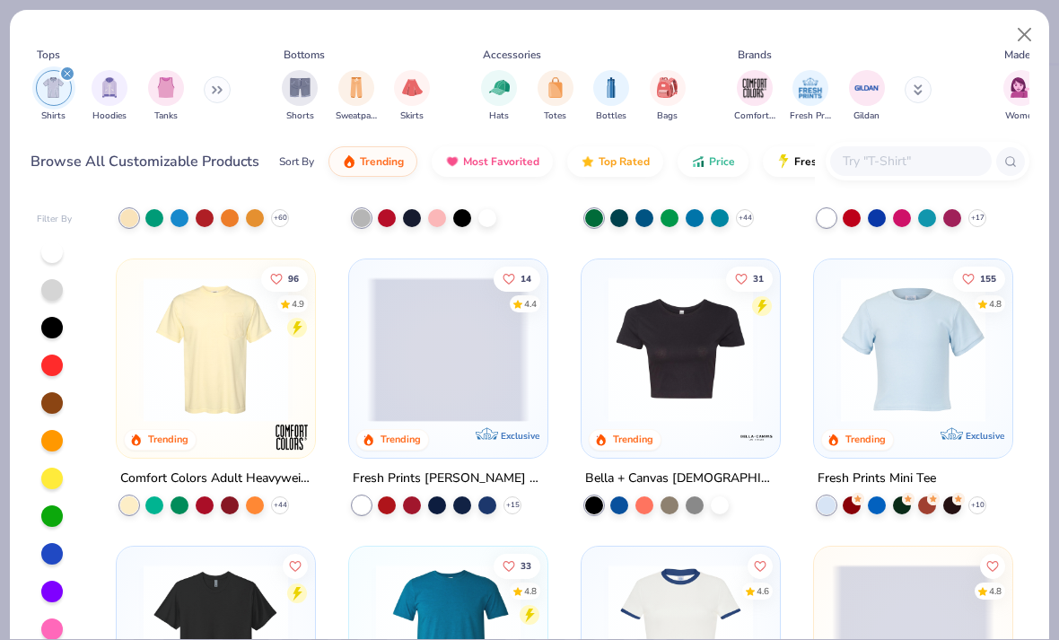
scroll to position [247, 0]
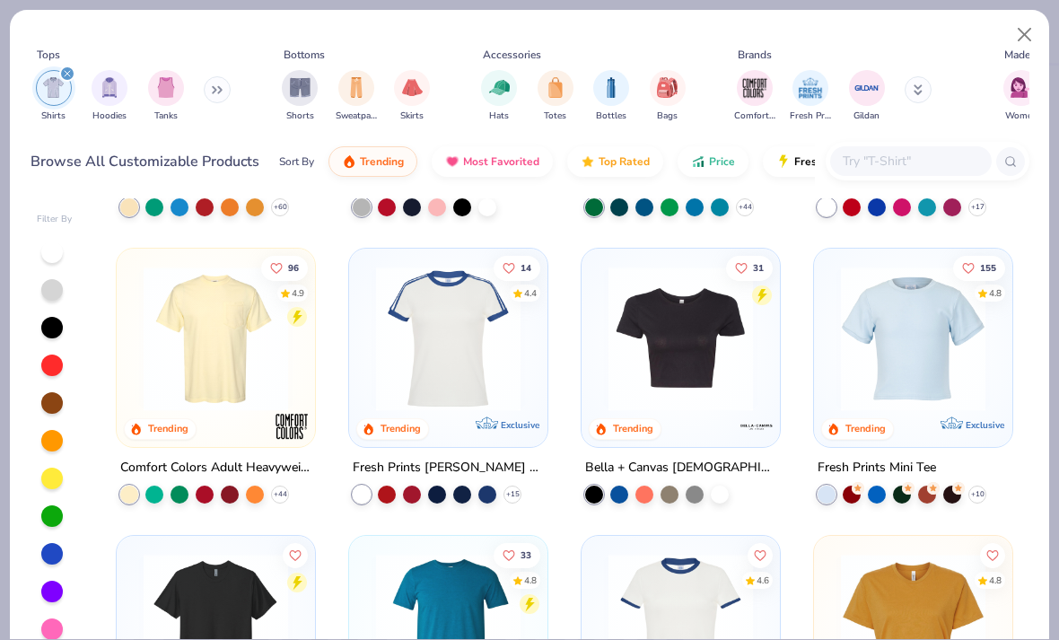
click at [725, 492] on div at bounding box center [720, 494] width 18 height 18
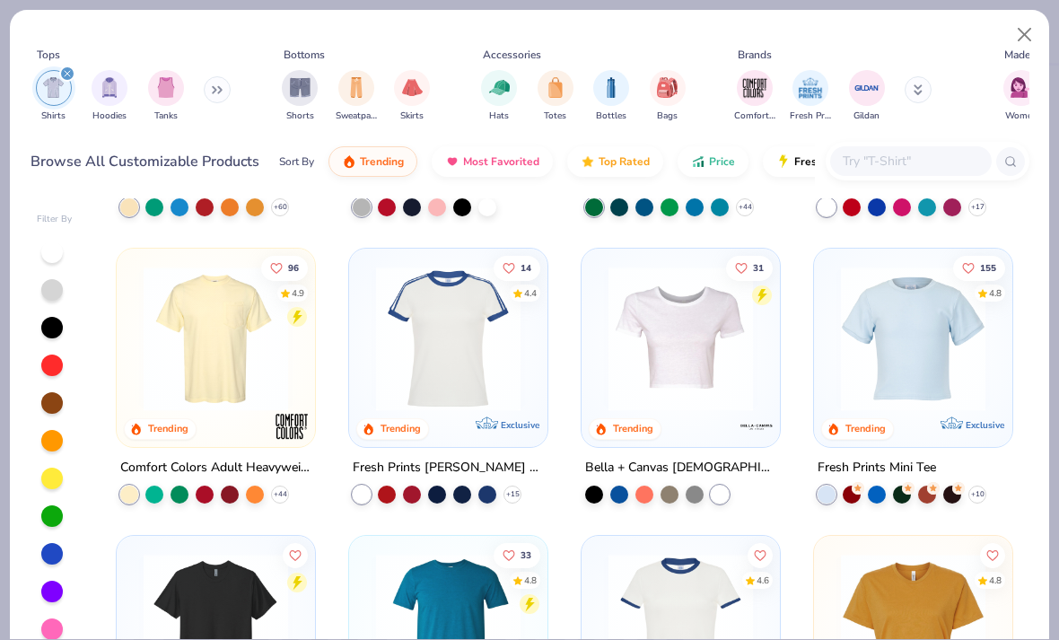
click at [732, 381] on img at bounding box center [680, 338] width 162 height 144
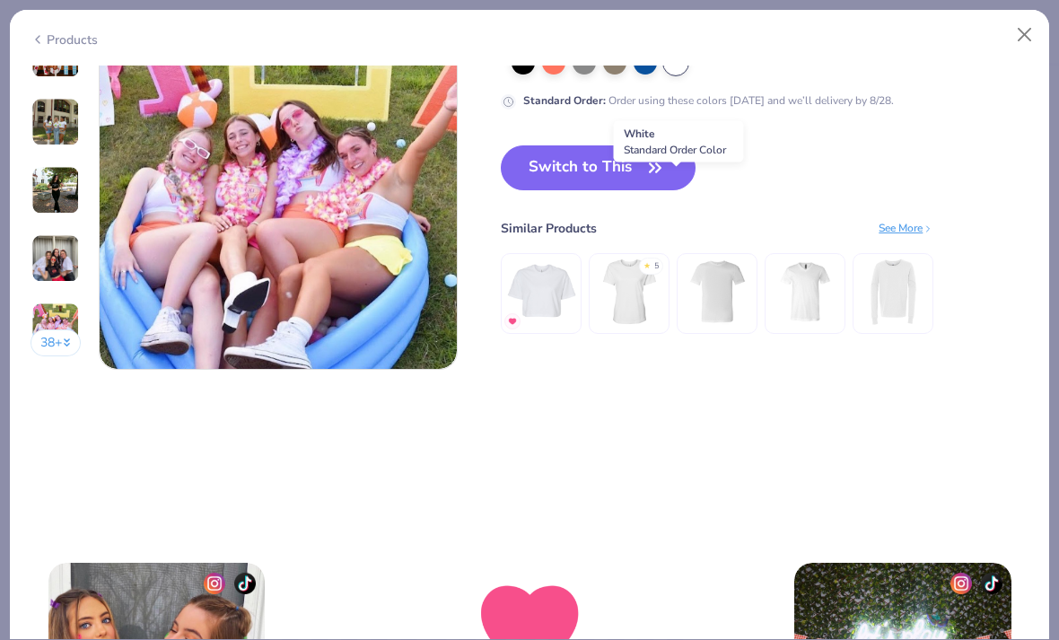
scroll to position [2504, 0]
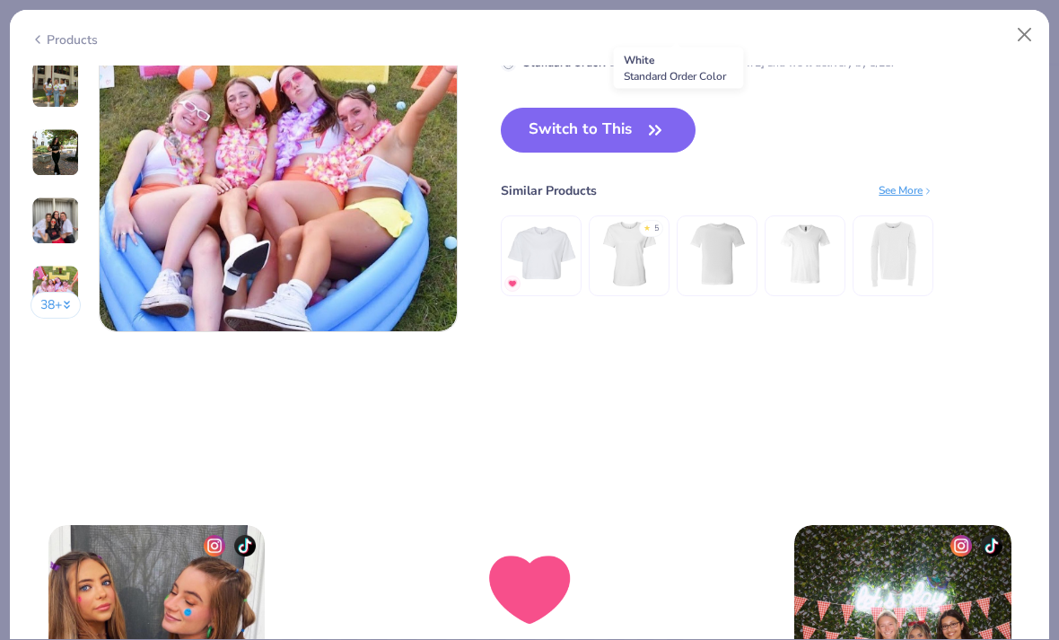
click at [629, 132] on button "Switch to This" at bounding box center [598, 130] width 195 height 45
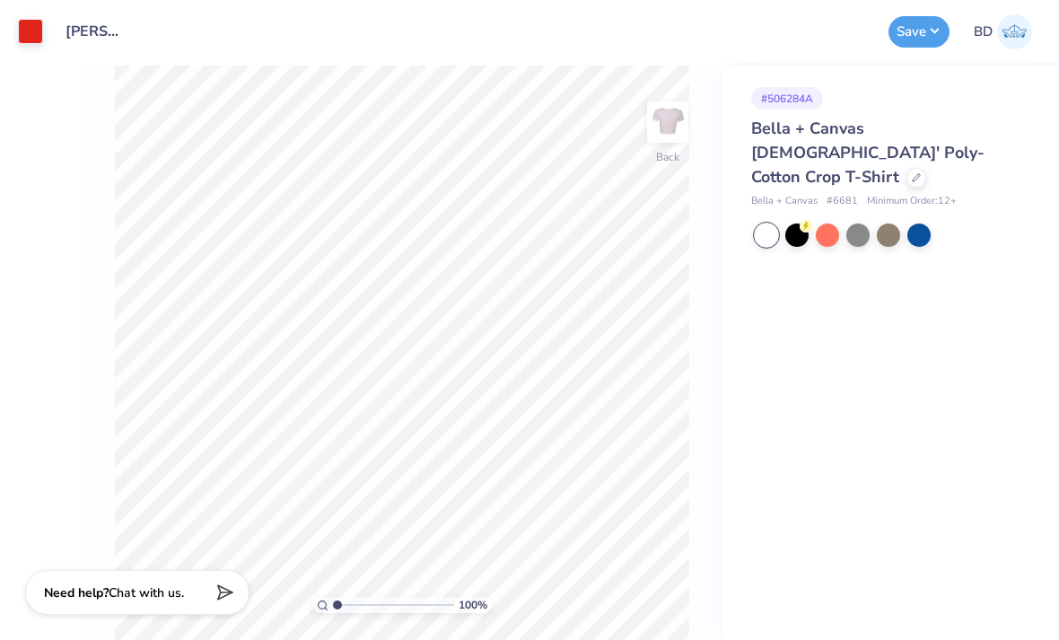
click at [912, 35] on button "Save" at bounding box center [918, 31] width 61 height 31
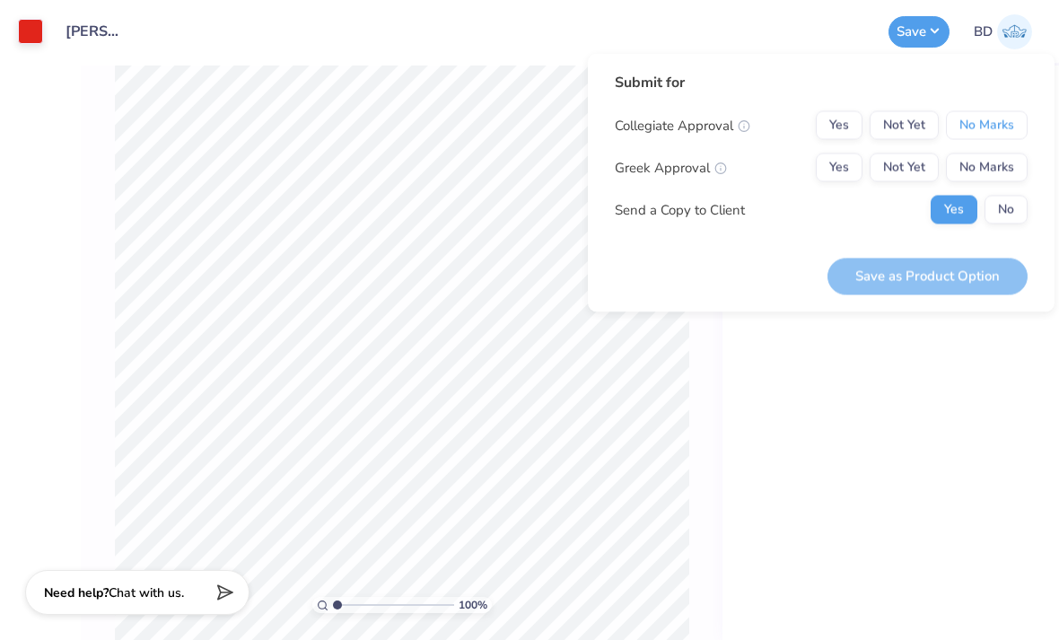
click at [990, 118] on button "No Marks" at bounding box center [987, 125] width 82 height 29
click at [904, 165] on button "Not Yet" at bounding box center [903, 167] width 69 height 29
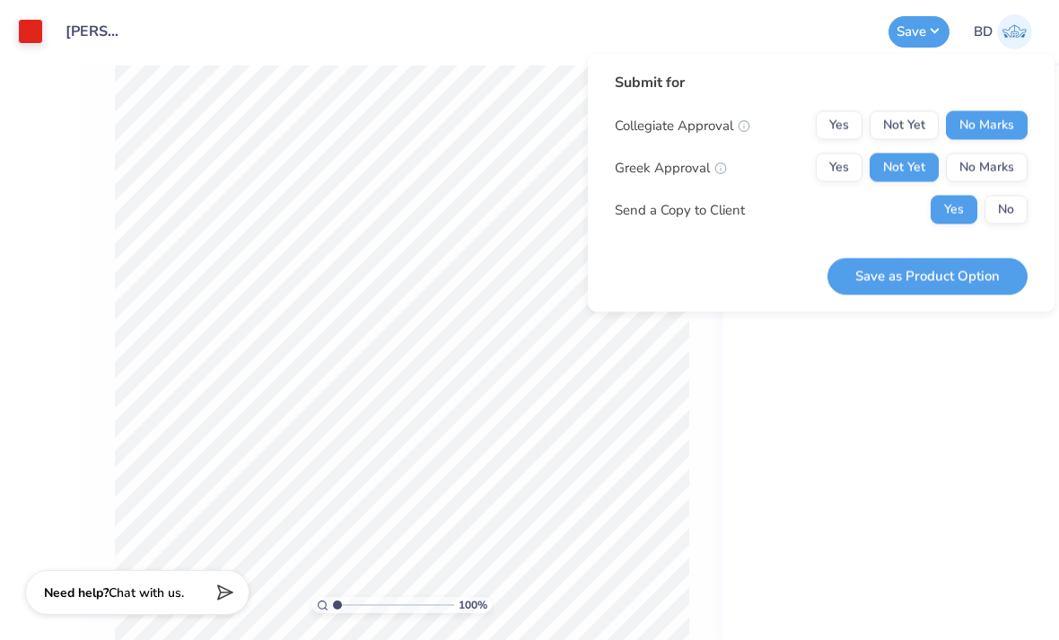
click at [1008, 213] on button "No" at bounding box center [1005, 210] width 43 height 29
click at [965, 278] on button "Save as Product Option" at bounding box center [927, 276] width 200 height 37
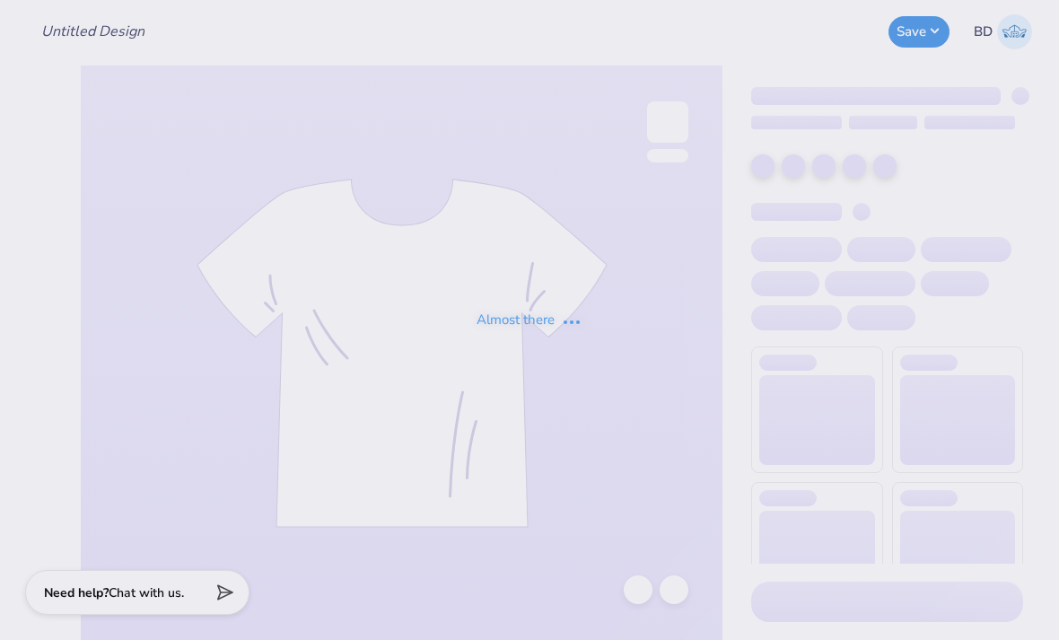
type input "[PERSON_NAME] : [GEOGRAPHIC_DATA]"
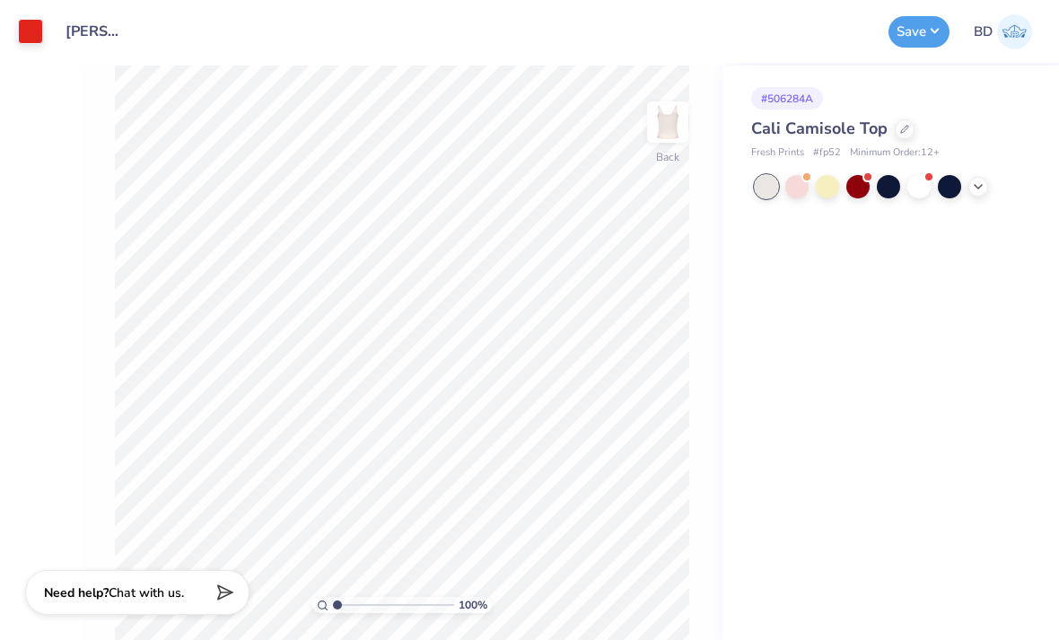
click at [896, 129] on div at bounding box center [905, 129] width 20 height 20
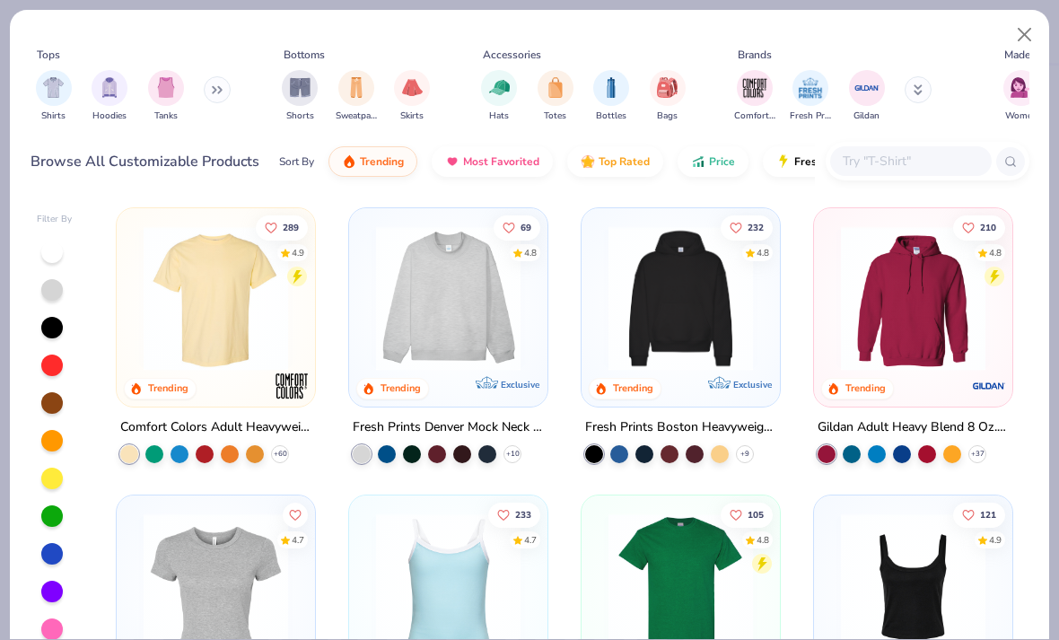
click at [56, 91] on img "filter for Shirts" at bounding box center [53, 87] width 21 height 21
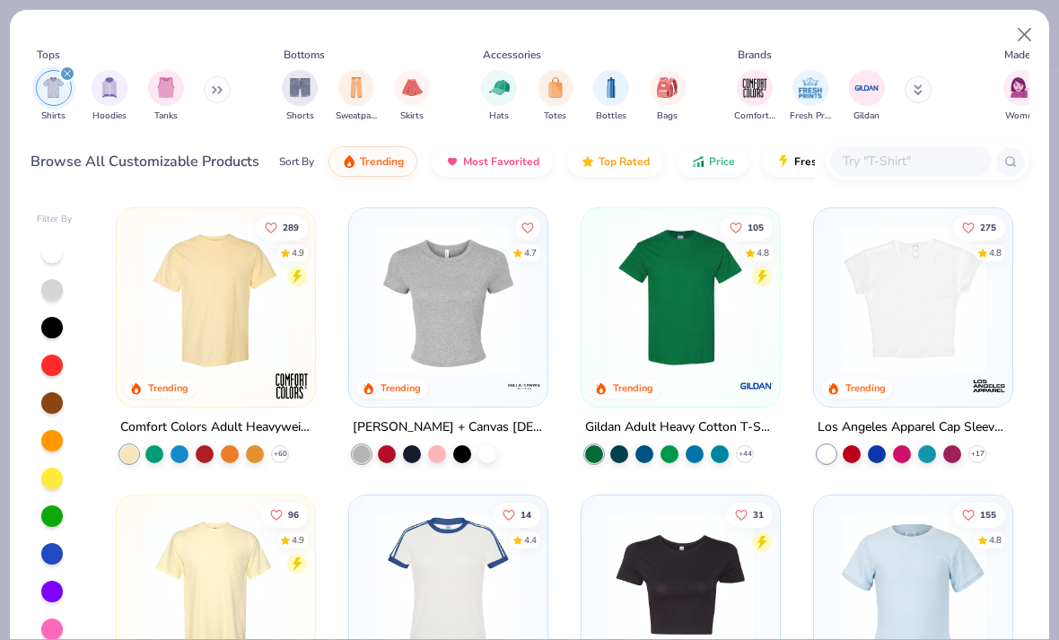
click at [921, 307] on img at bounding box center [913, 298] width 162 height 144
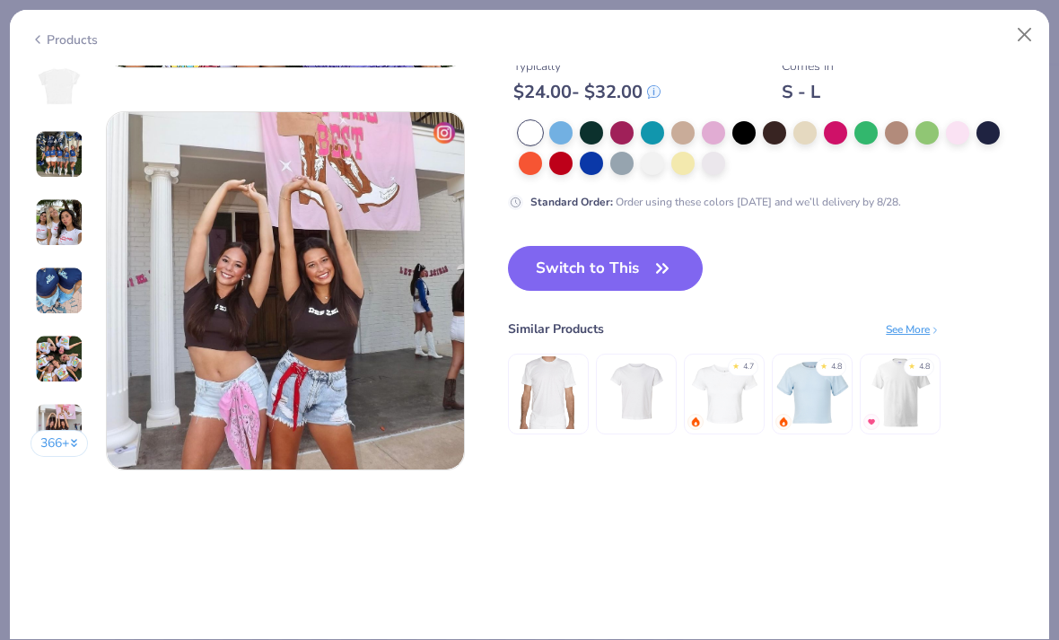
scroll to position [2369, 0]
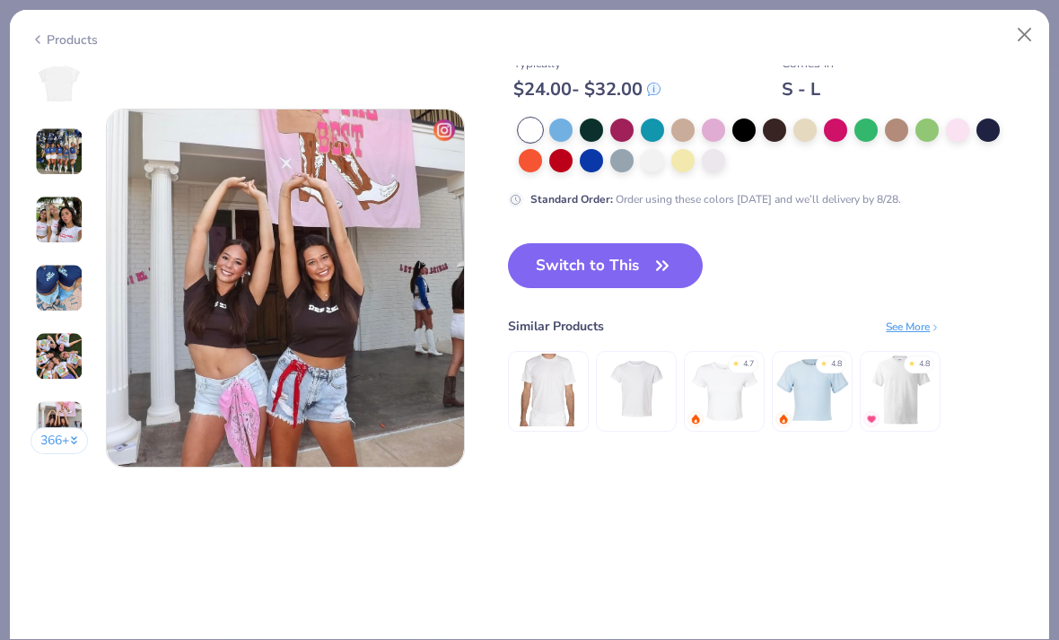
click at [623, 256] on button "Switch to This" at bounding box center [605, 265] width 195 height 45
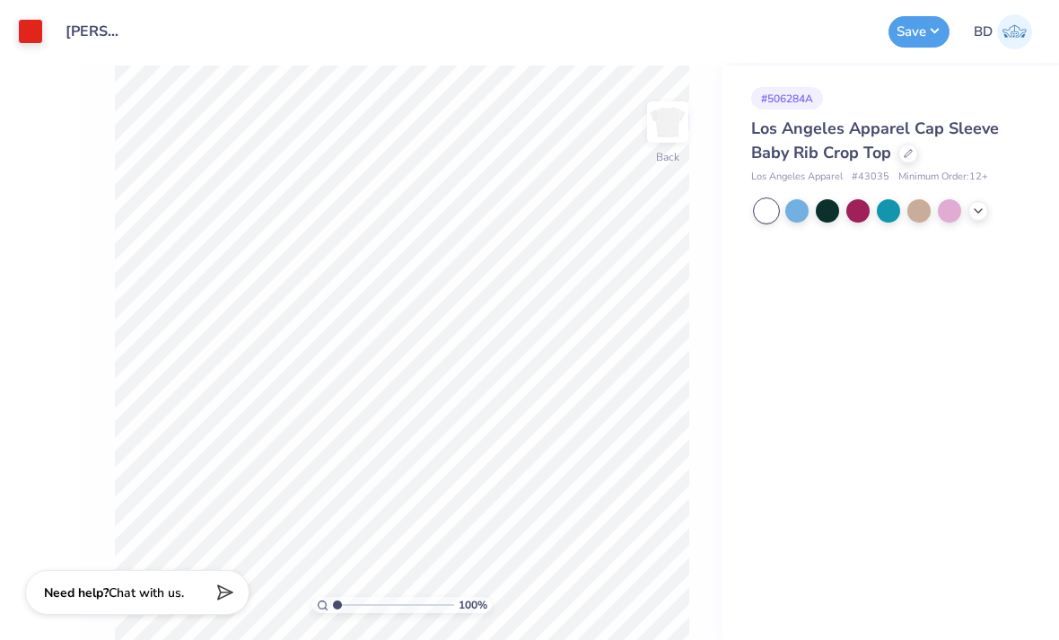
click at [914, 28] on button "Save" at bounding box center [918, 31] width 61 height 31
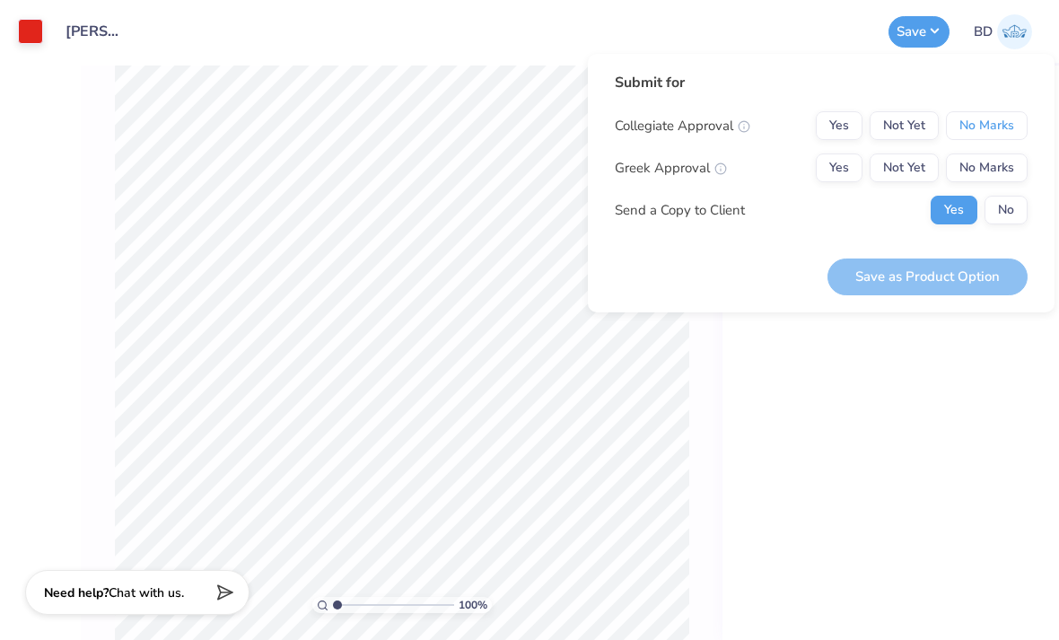
click at [984, 125] on button "No Marks" at bounding box center [987, 125] width 82 height 29
click at [901, 163] on button "Not Yet" at bounding box center [903, 167] width 69 height 29
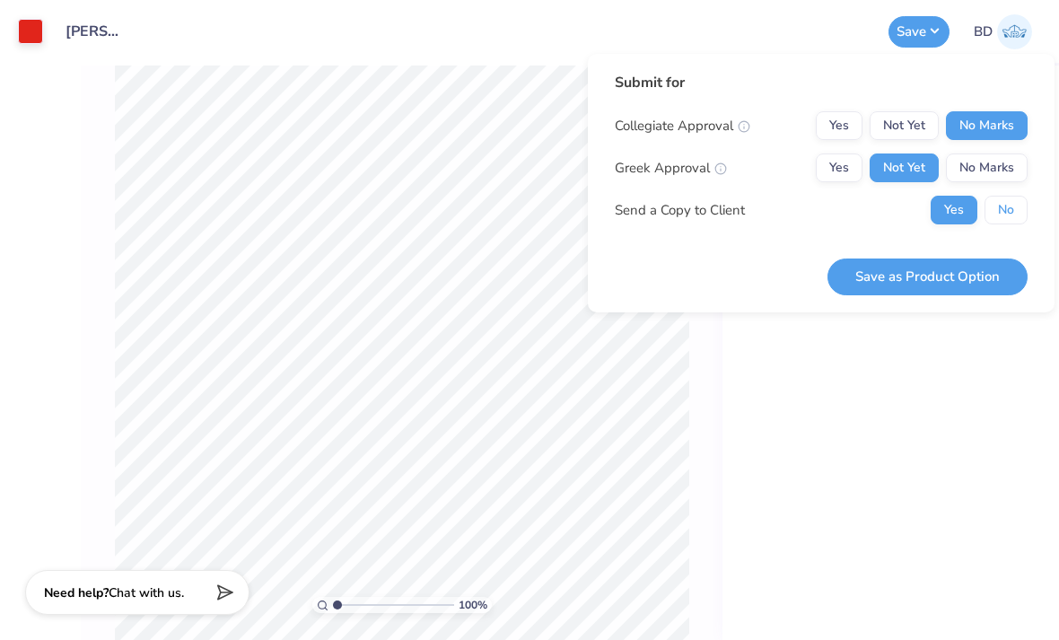
click at [1001, 214] on button "No" at bounding box center [1005, 210] width 43 height 29
click at [971, 273] on button "Save as Product Option" at bounding box center [927, 276] width 200 height 37
